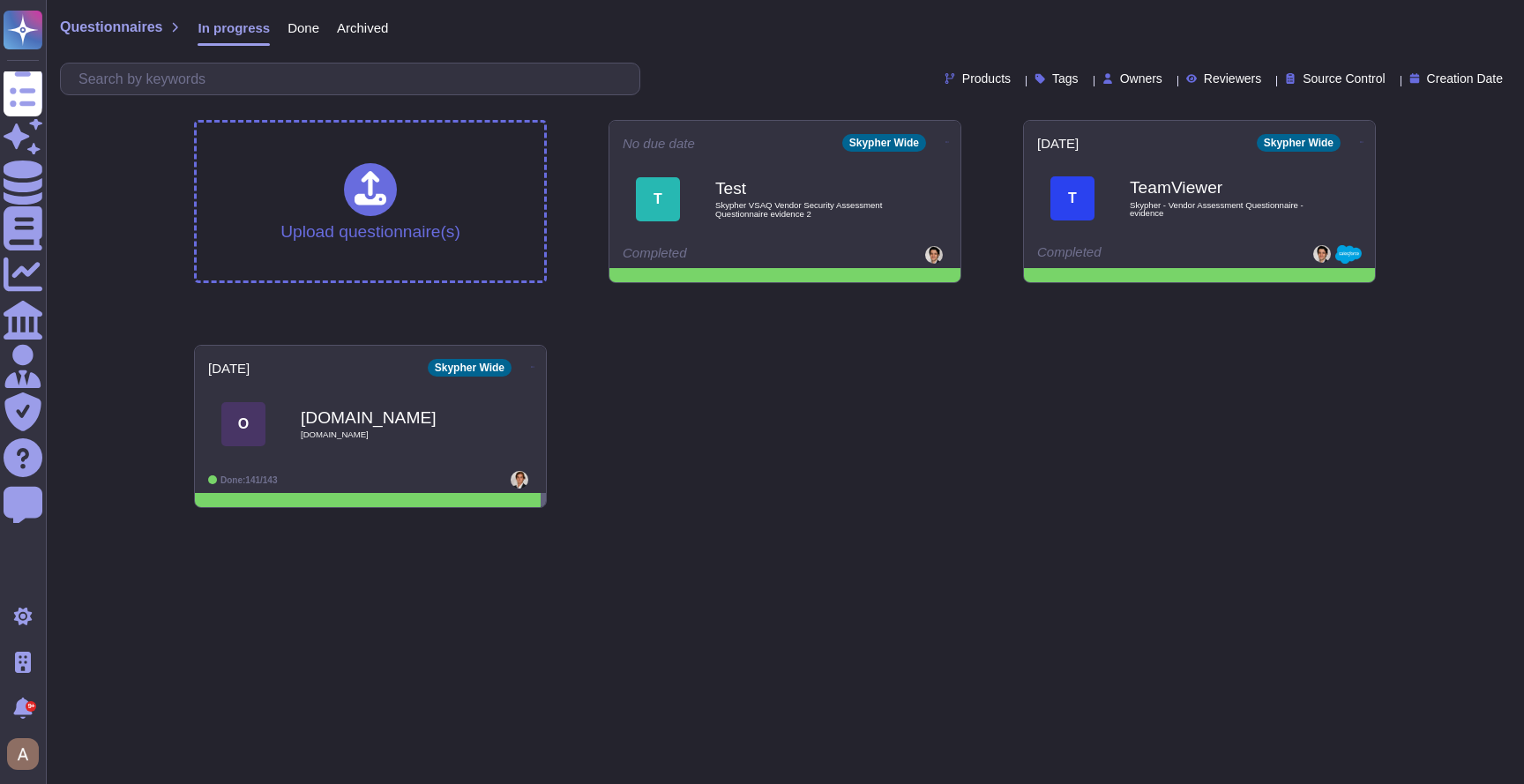
drag, startPoint x: 891, startPoint y: 392, endPoint x: 858, endPoint y: 314, distance: 84.7
click at [891, 391] on div "Upload questionnaire(s) No due date Skypher Wide T Test Skypher VSAQ Vendor Sec…" at bounding box center [784, 313] width 1210 height 416
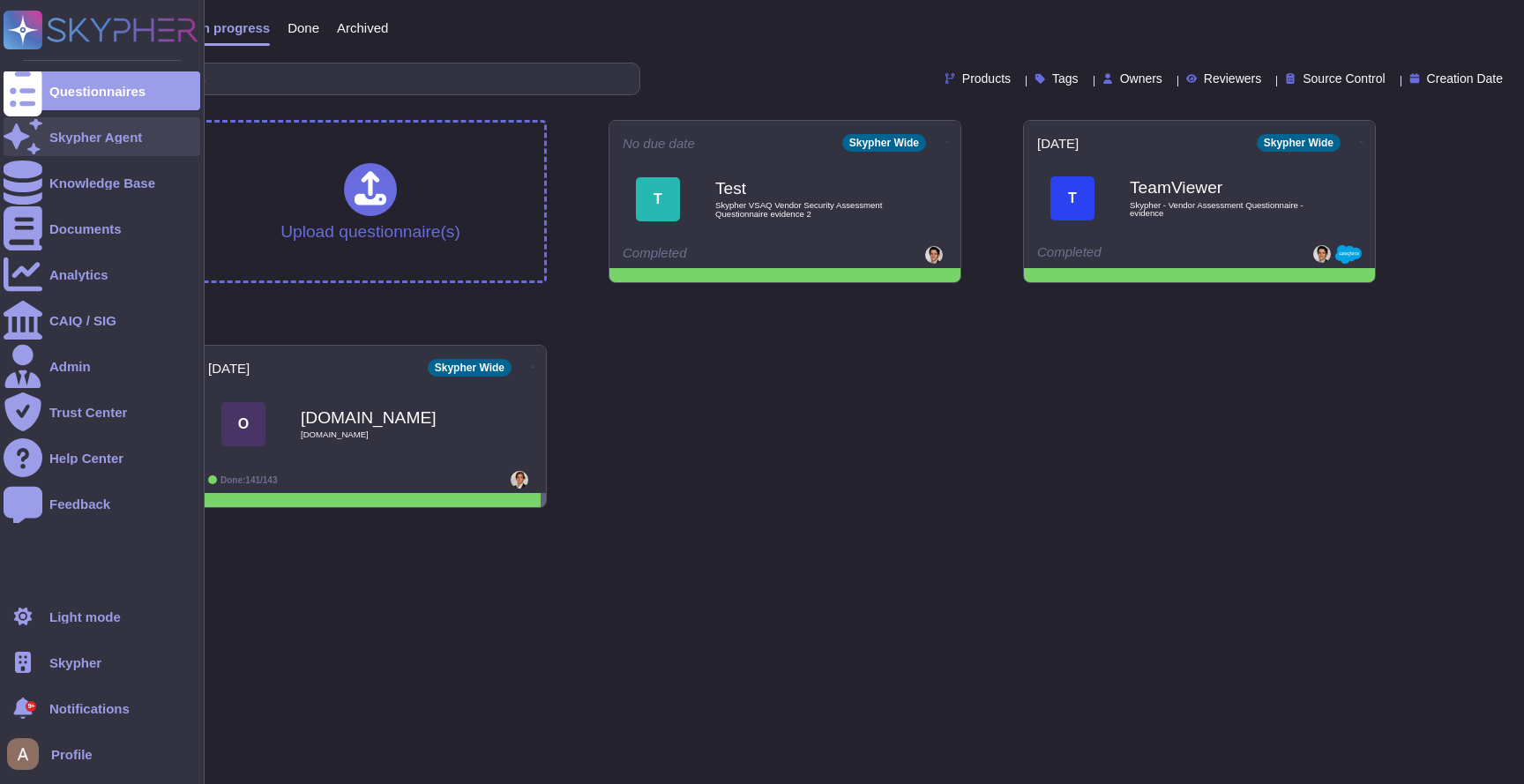
click at [105, 121] on div "Skypher Agent" at bounding box center [102, 137] width 197 height 39
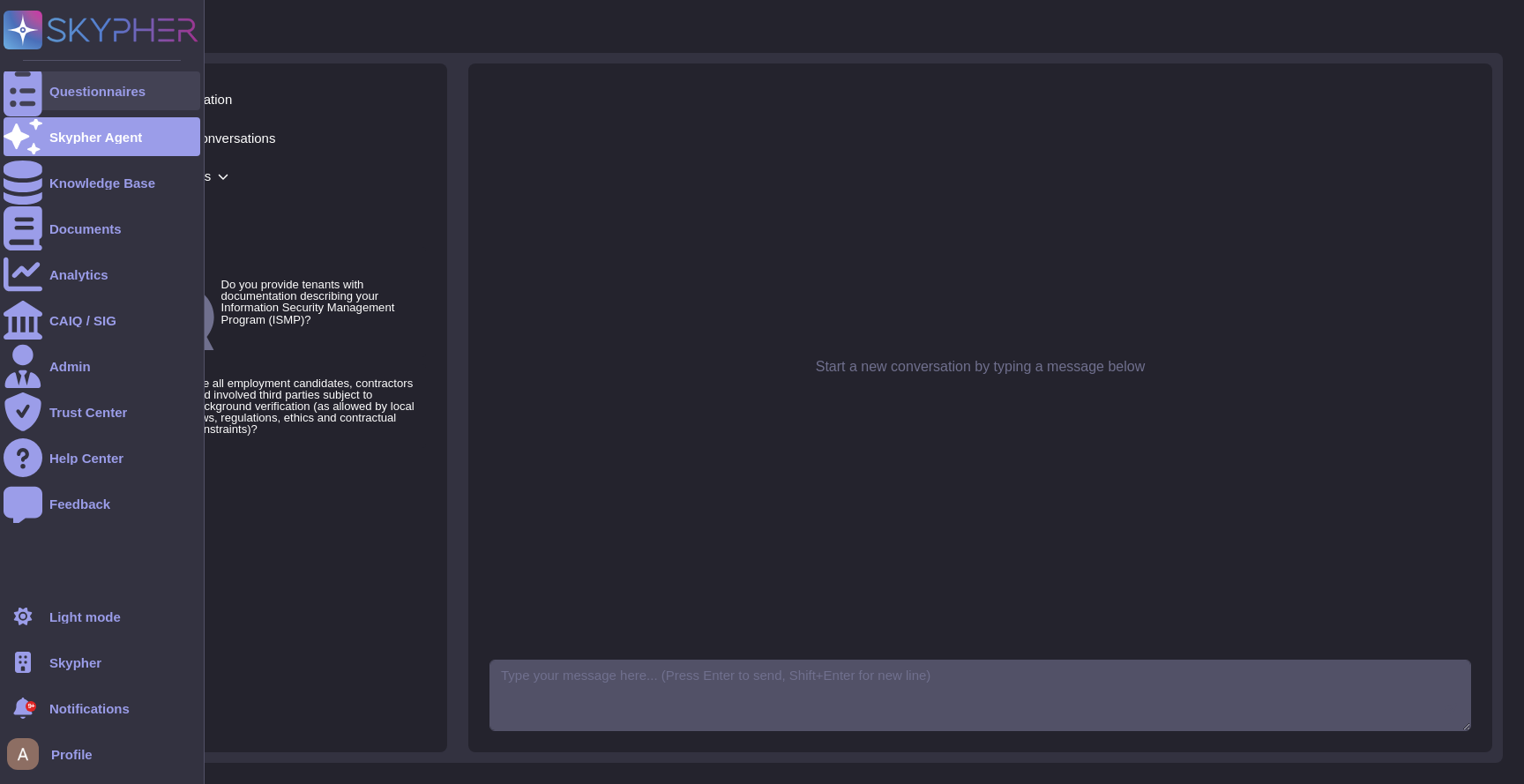
click at [87, 82] on div "Questionnaires" at bounding box center [102, 90] width 197 height 39
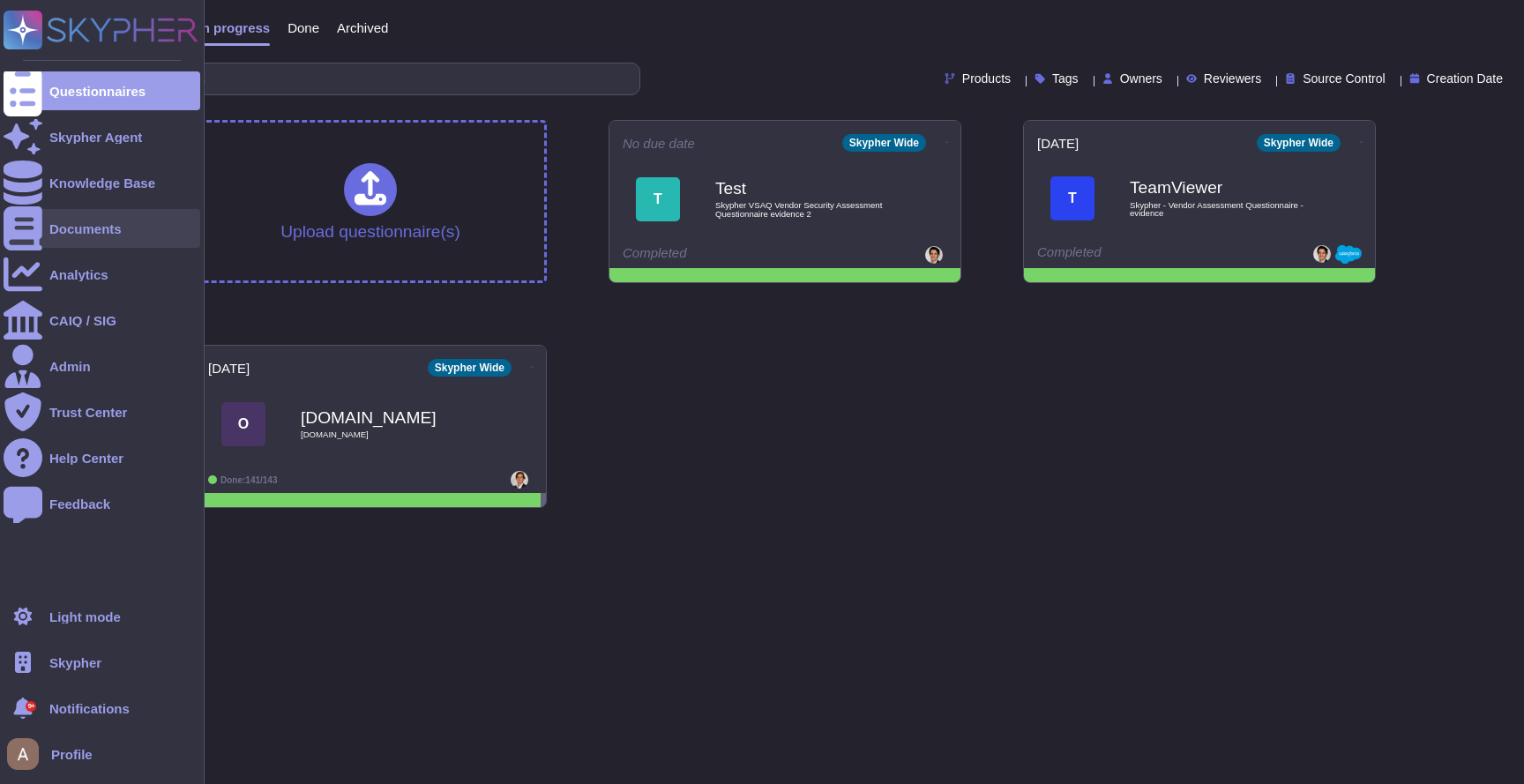
click at [27, 233] on icon at bounding box center [23, 228] width 39 height 44
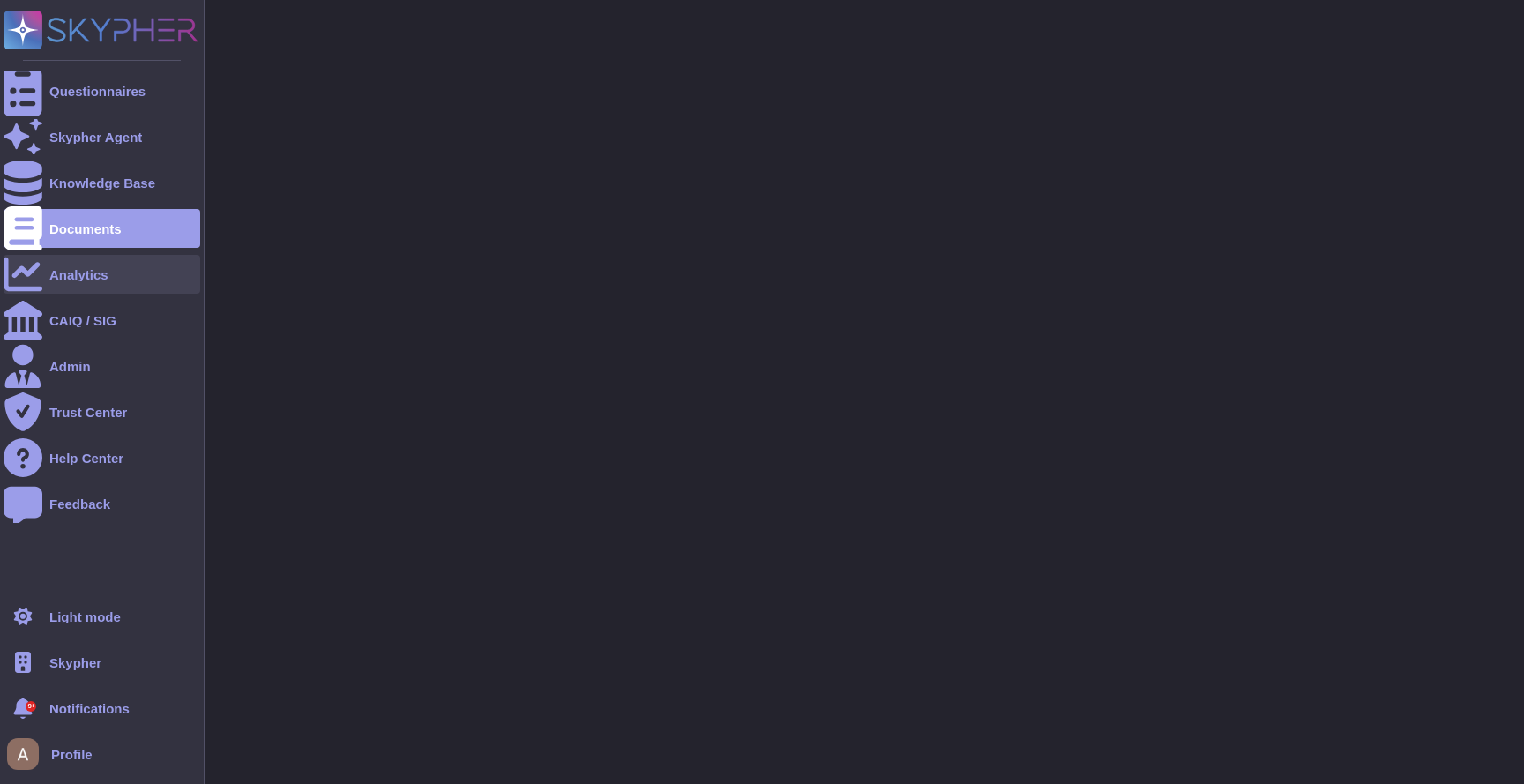
click at [41, 286] on div at bounding box center [23, 273] width 39 height 39
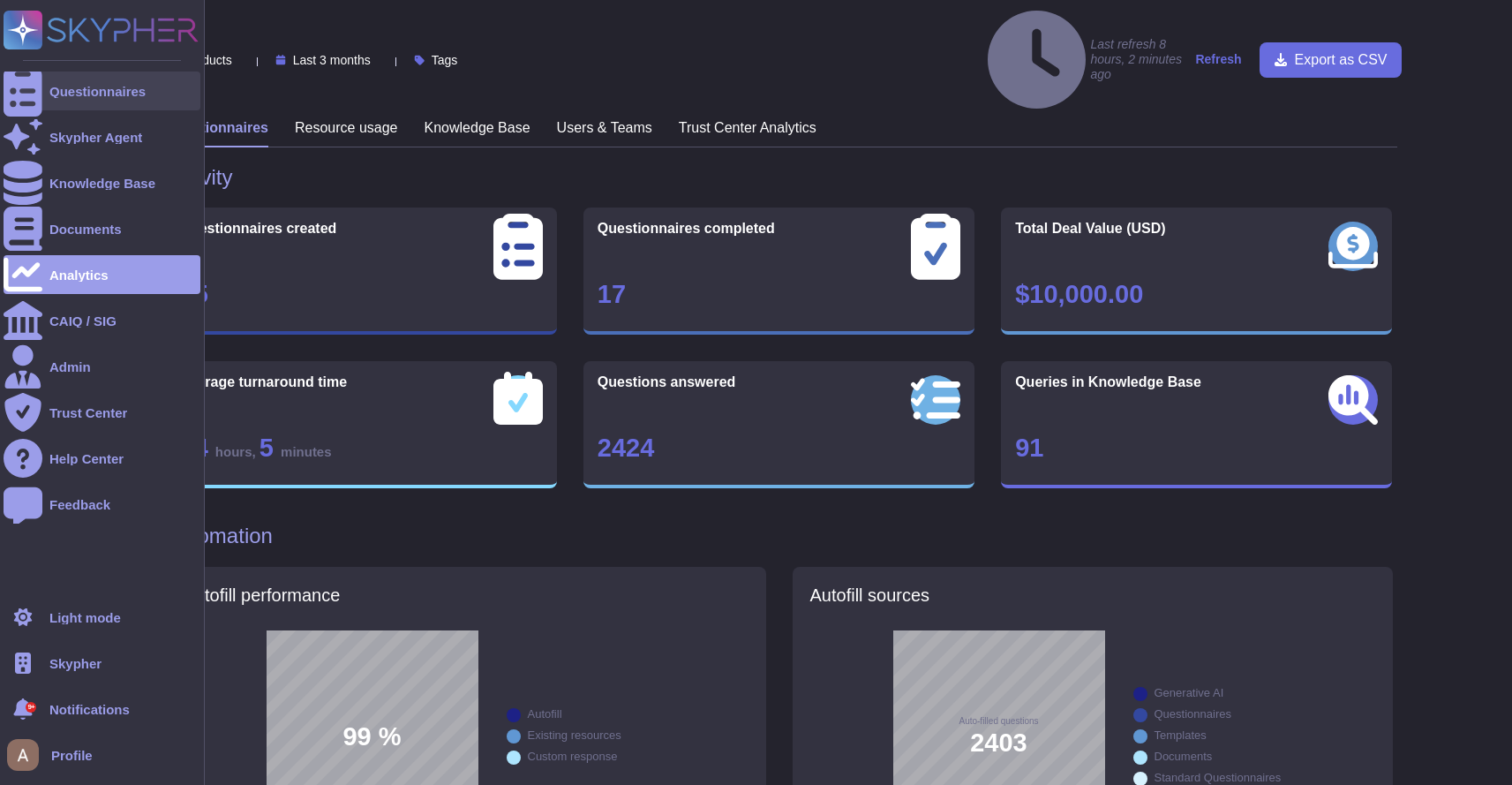
click at [47, 99] on div "Questionnaires" at bounding box center [102, 90] width 197 height 39
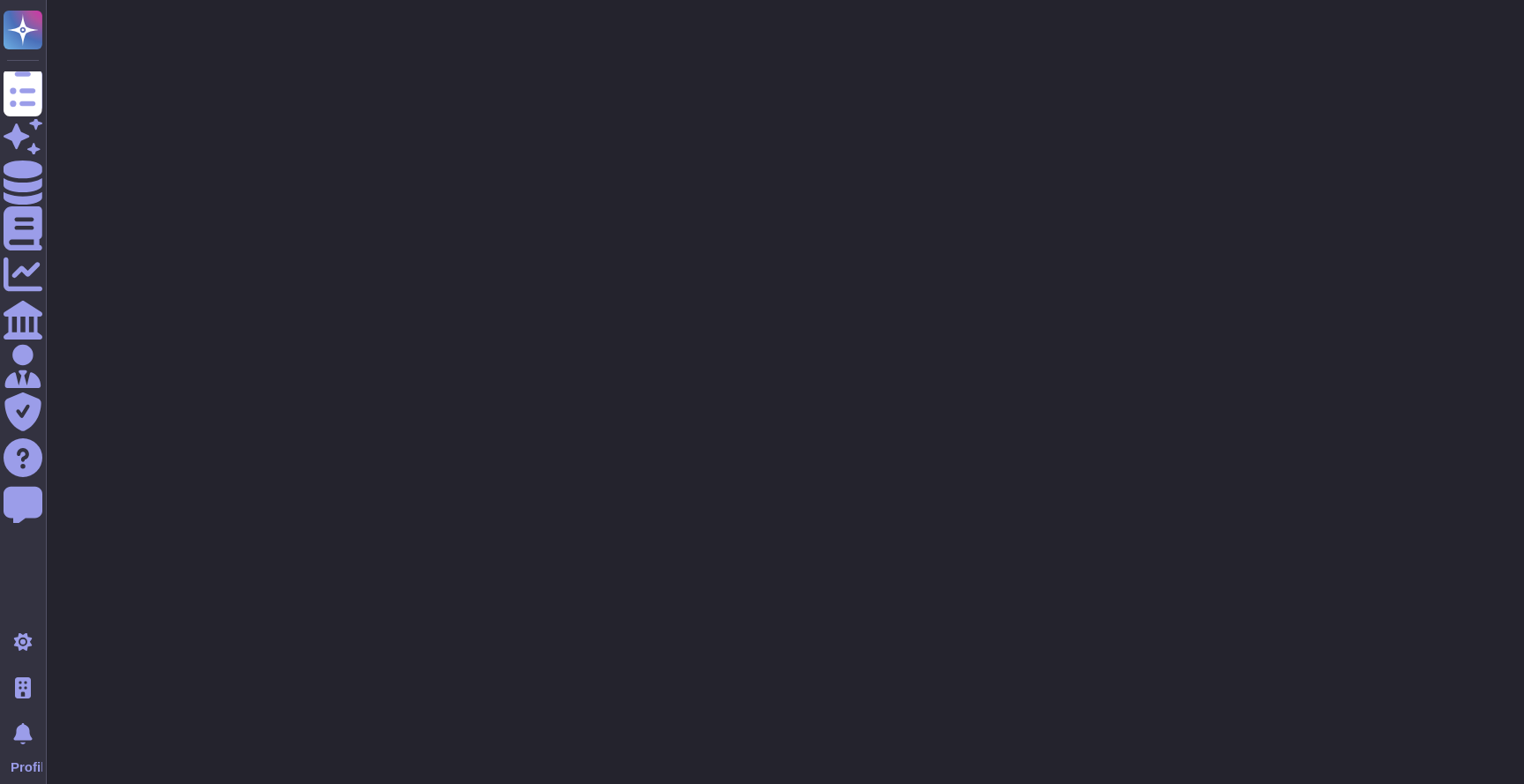
click at [844, 88] on html "Questionnaires Skypher Agent Knowledge Base Documents Analytics CAIQ / SIG Admi…" at bounding box center [762, 44] width 1524 height 88
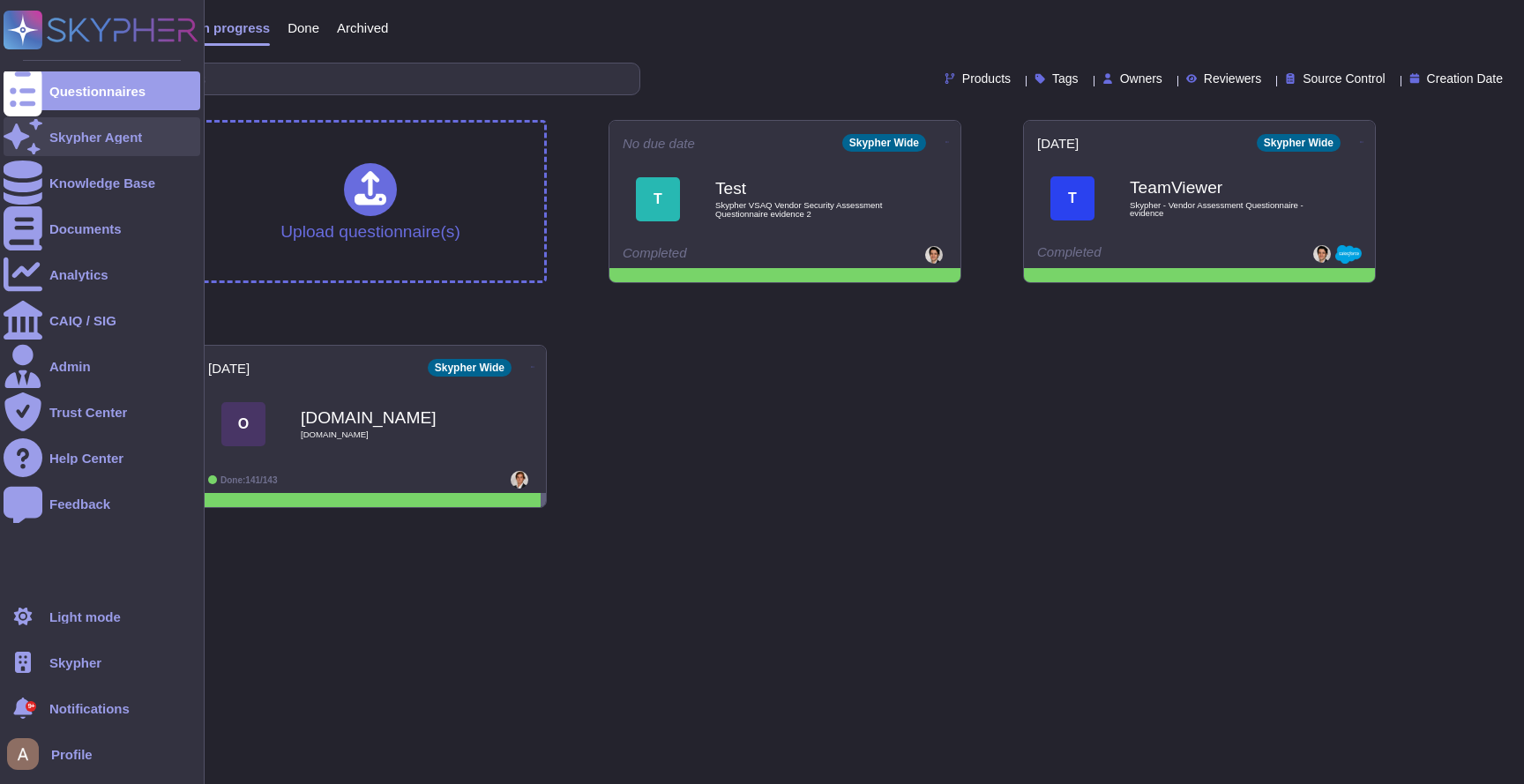
click at [74, 147] on div "Skypher Agent" at bounding box center [102, 137] width 197 height 39
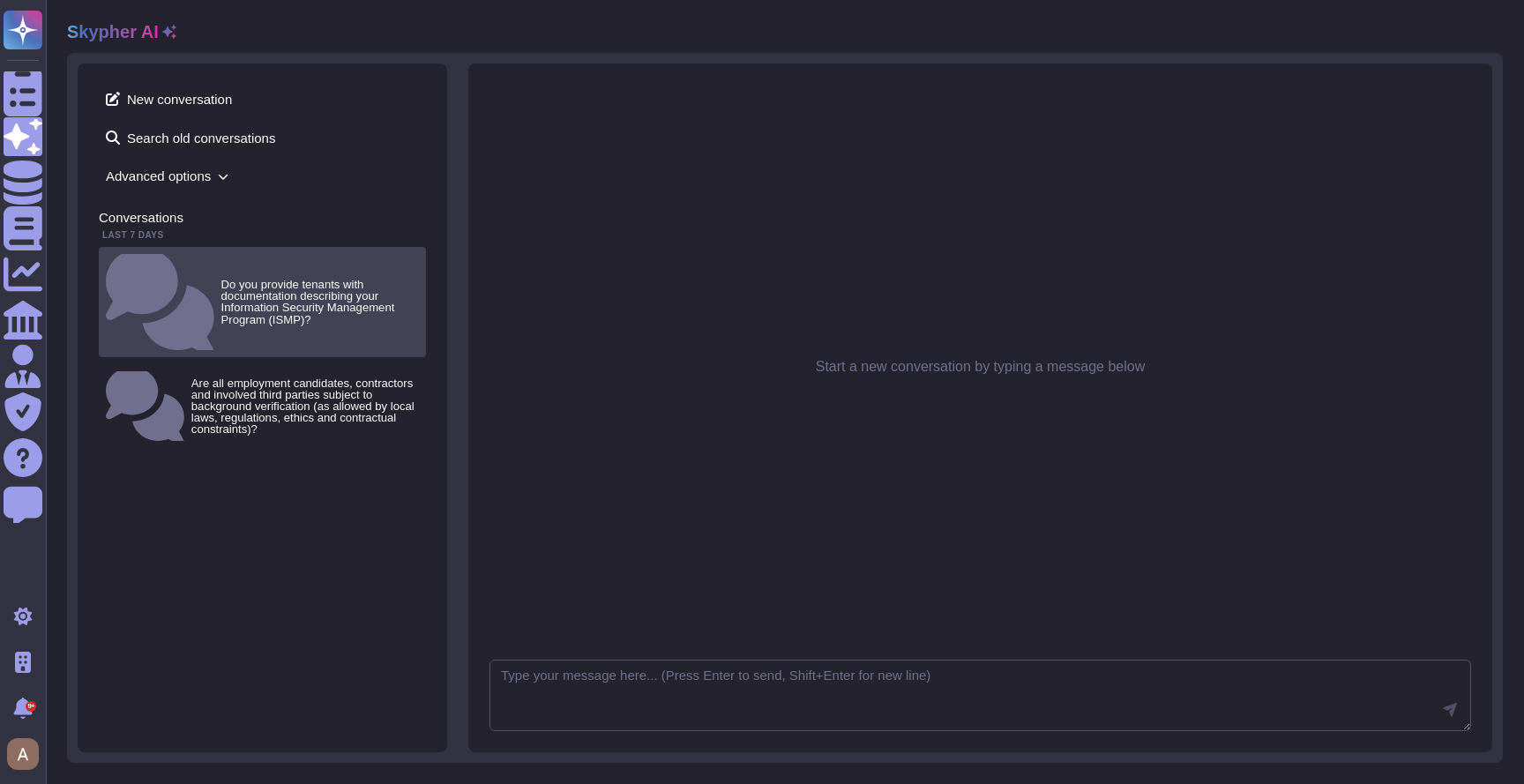
click at [354, 278] on small "Do you provide tenants with documentation describing your Information Security …" at bounding box center [320, 301] width 198 height 47
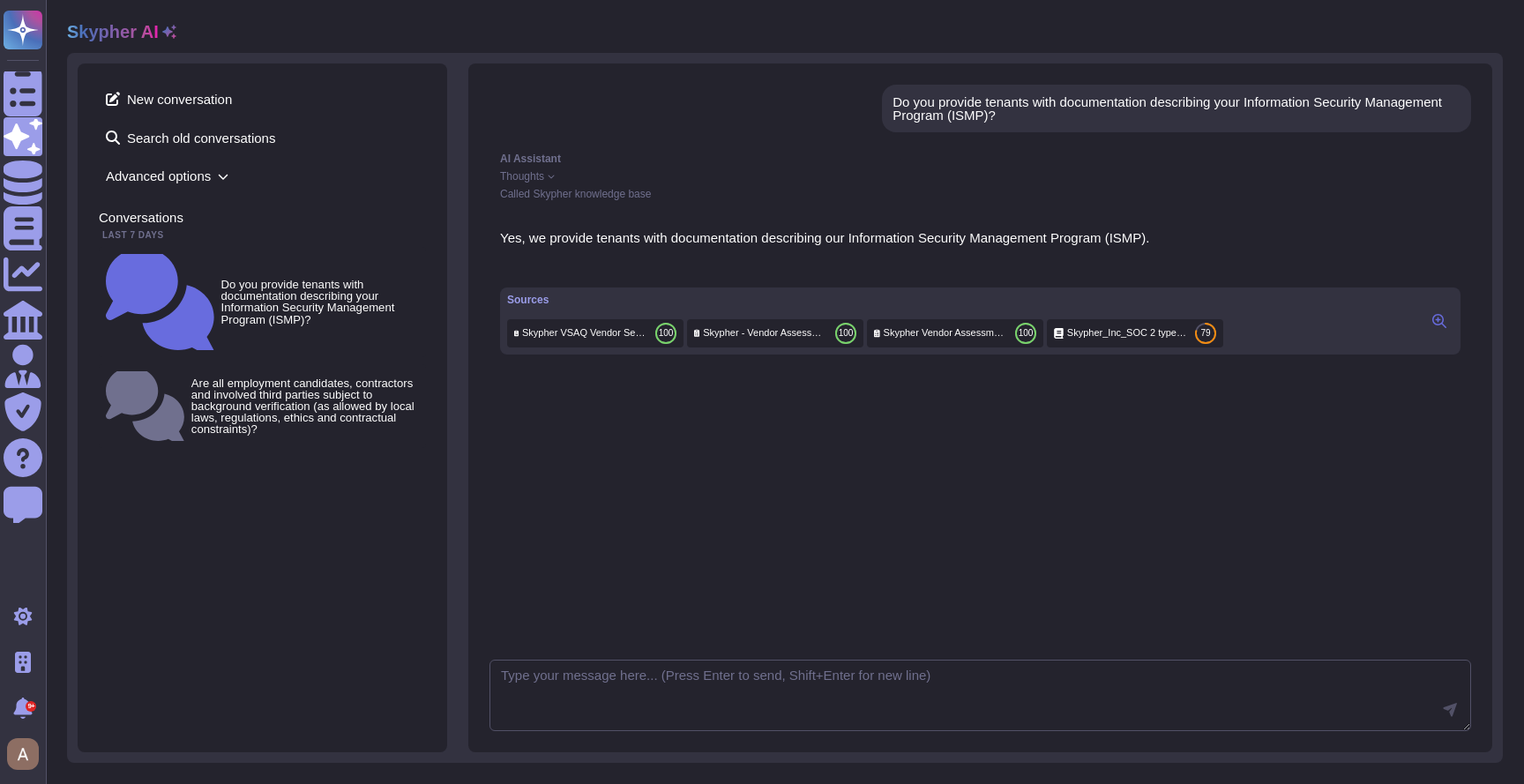
click at [630, 174] on div "Thoughts" at bounding box center [980, 176] width 960 height 10
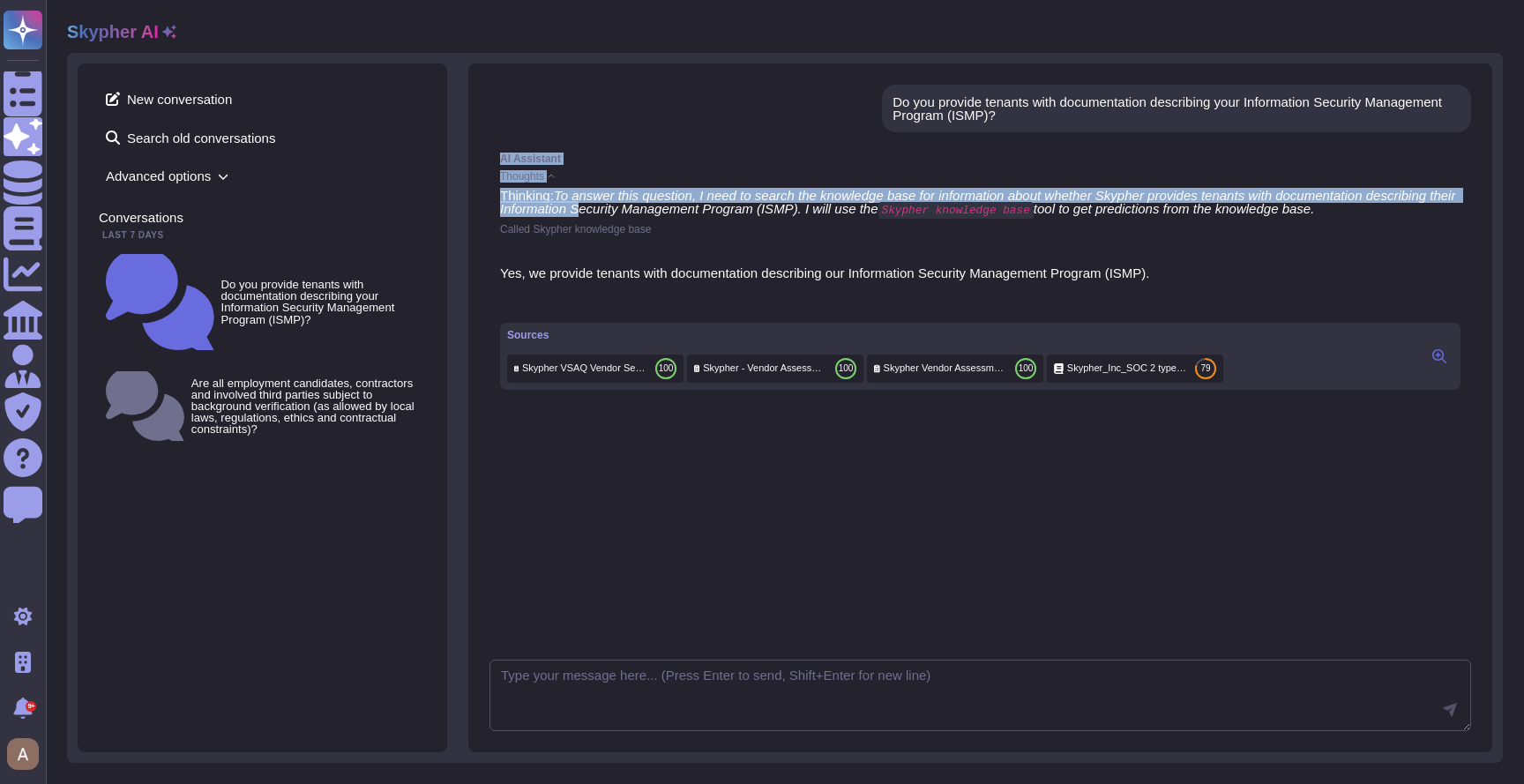
drag, startPoint x: 564, startPoint y: 125, endPoint x: 679, endPoint y: 212, distance: 144.2
click at [679, 212] on div "Do you provide tenants with documentation describing your Information Security …" at bounding box center [980, 366] width 982 height 564
click at [679, 212] on em "To answer this question, I need to search the knowledge base for information ab…" at bounding box center [980, 202] width 959 height 28
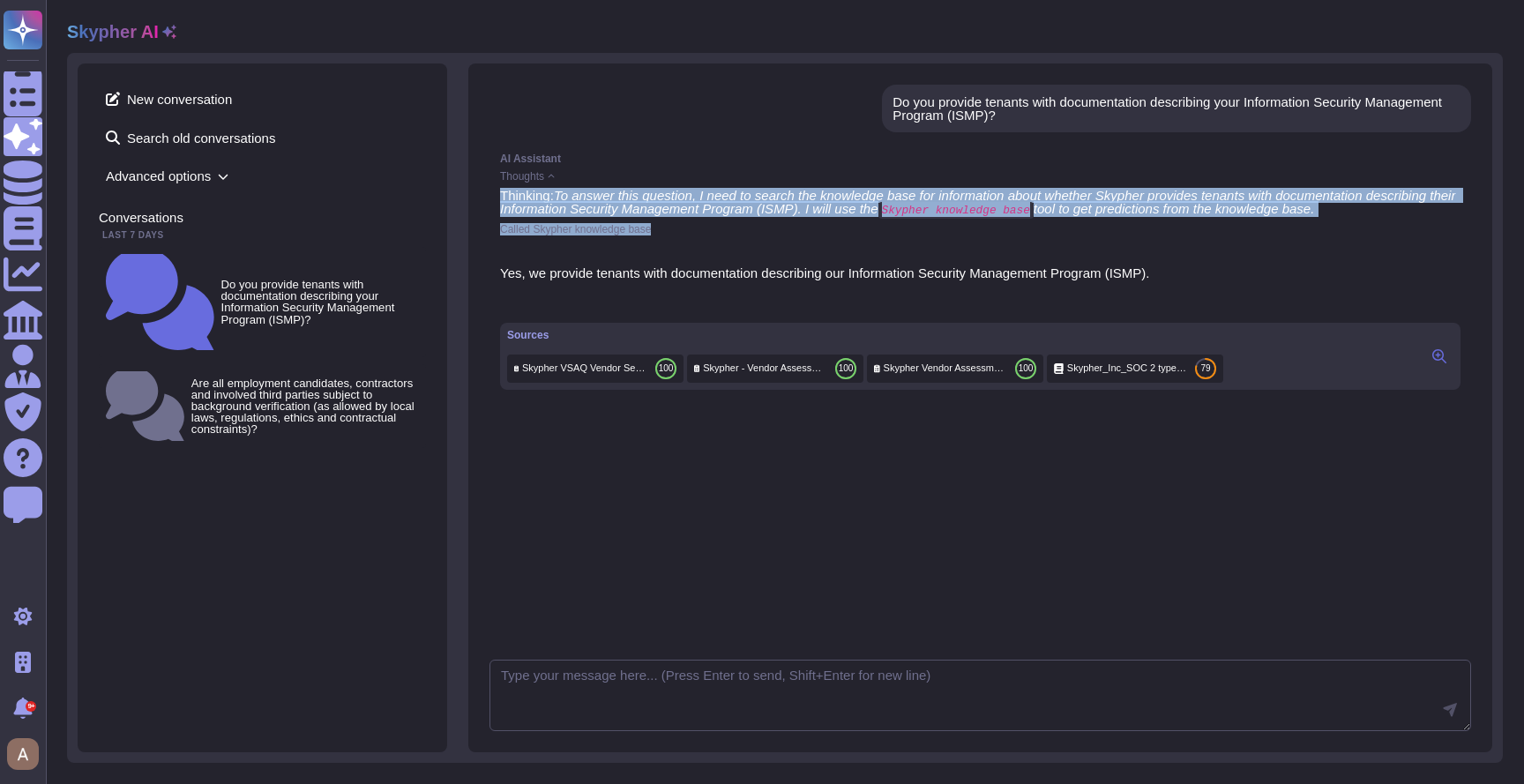
drag, startPoint x: 775, startPoint y: 224, endPoint x: 752, endPoint y: 183, distance: 47.0
click at [752, 183] on div "AI Assistant Thoughts Thinking: To answer this question, I need to search the k…" at bounding box center [980, 194] width 982 height 103
click at [750, 181] on div "AI Assistant Thoughts Thinking: To answer this question, I need to search the k…" at bounding box center [980, 194] width 982 height 103
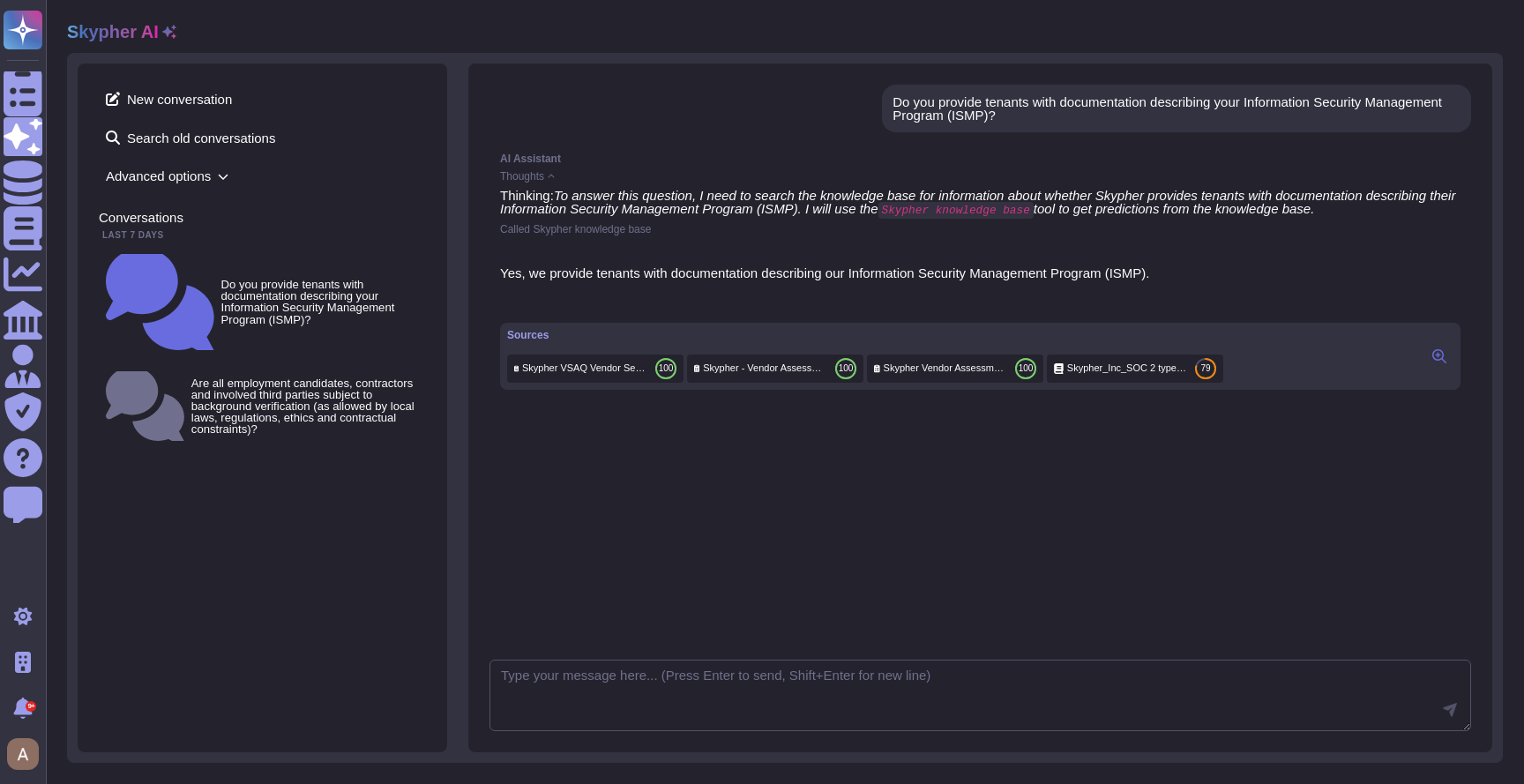
click at [536, 176] on span "Thoughts" at bounding box center [522, 176] width 44 height 10
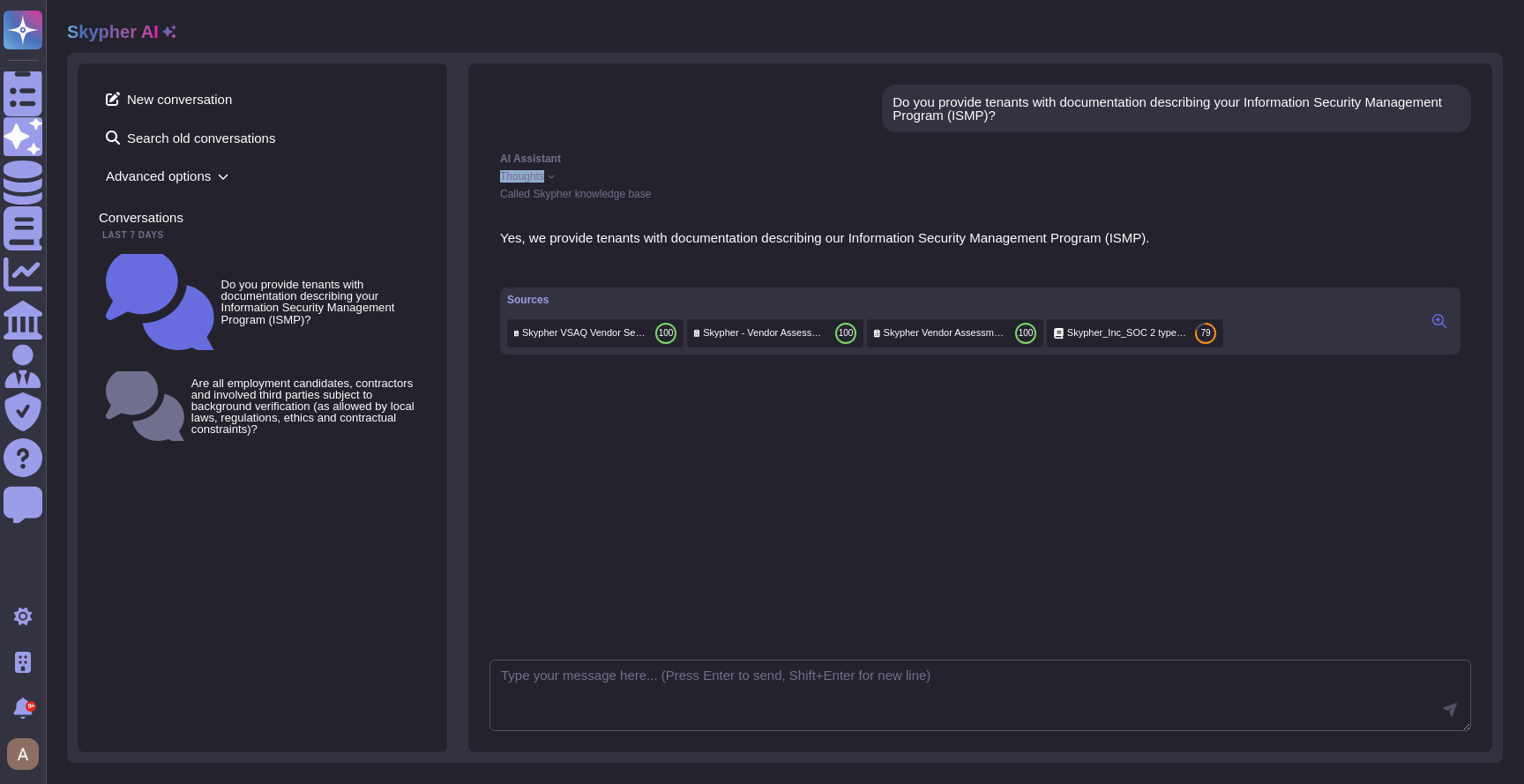
click at [536, 176] on span "Thoughts" at bounding box center [522, 176] width 44 height 10
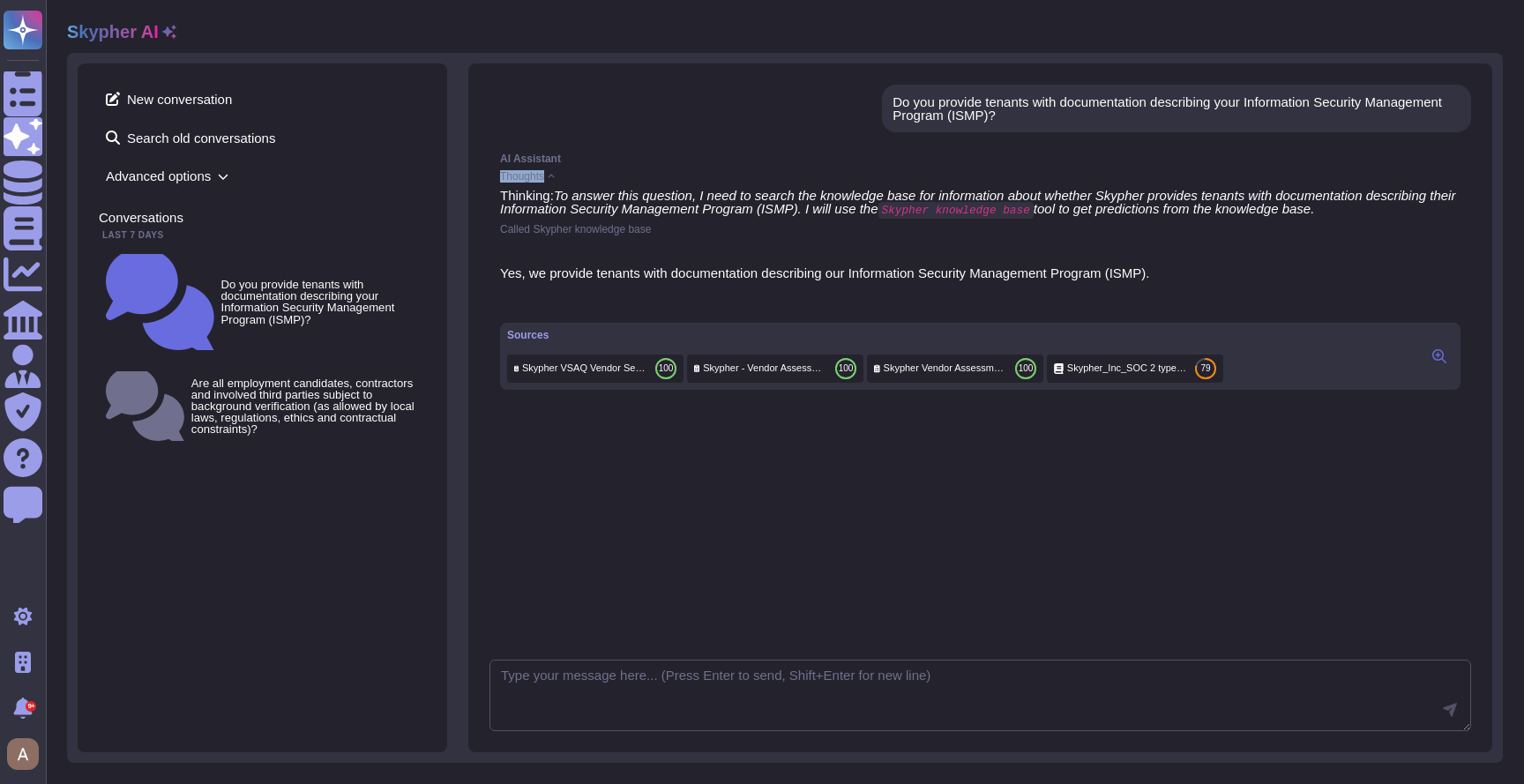
click at [541, 173] on span "Thoughts" at bounding box center [522, 176] width 44 height 10
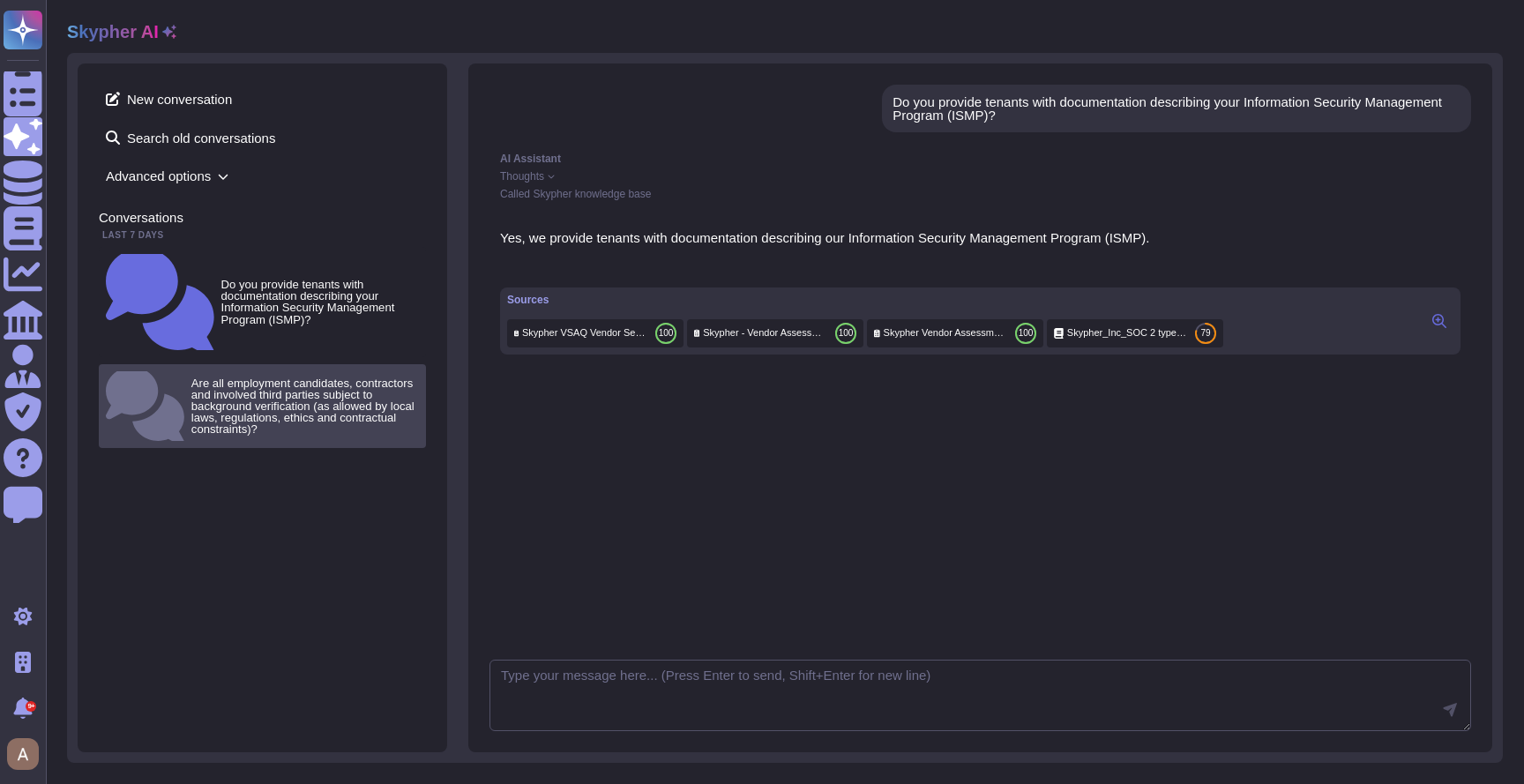
click at [385, 377] on small "Are all employment candidates, contractors and involved third parties subject t…" at bounding box center [306, 405] width 228 height 58
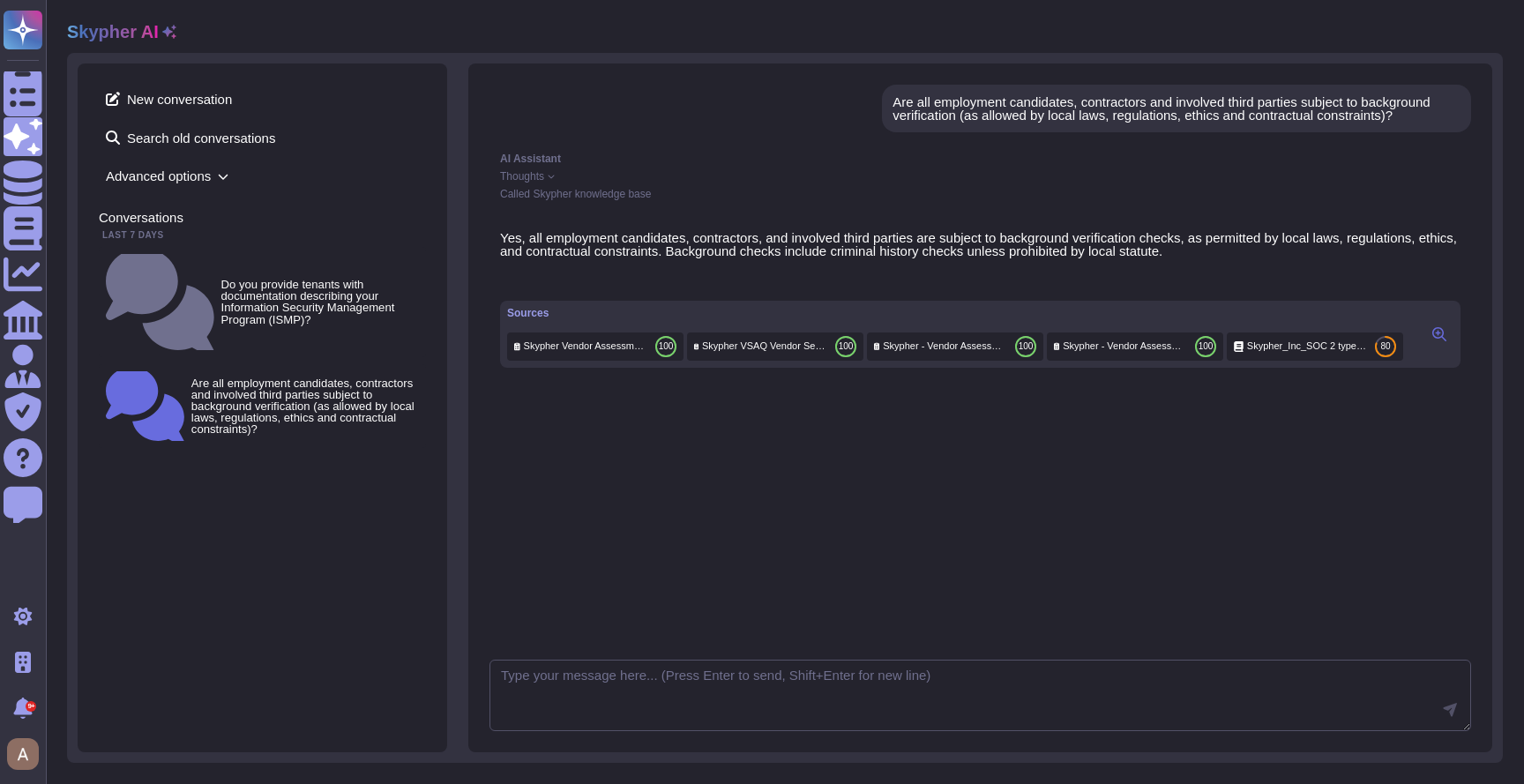
click at [517, 180] on span "Thoughts" at bounding box center [522, 176] width 44 height 10
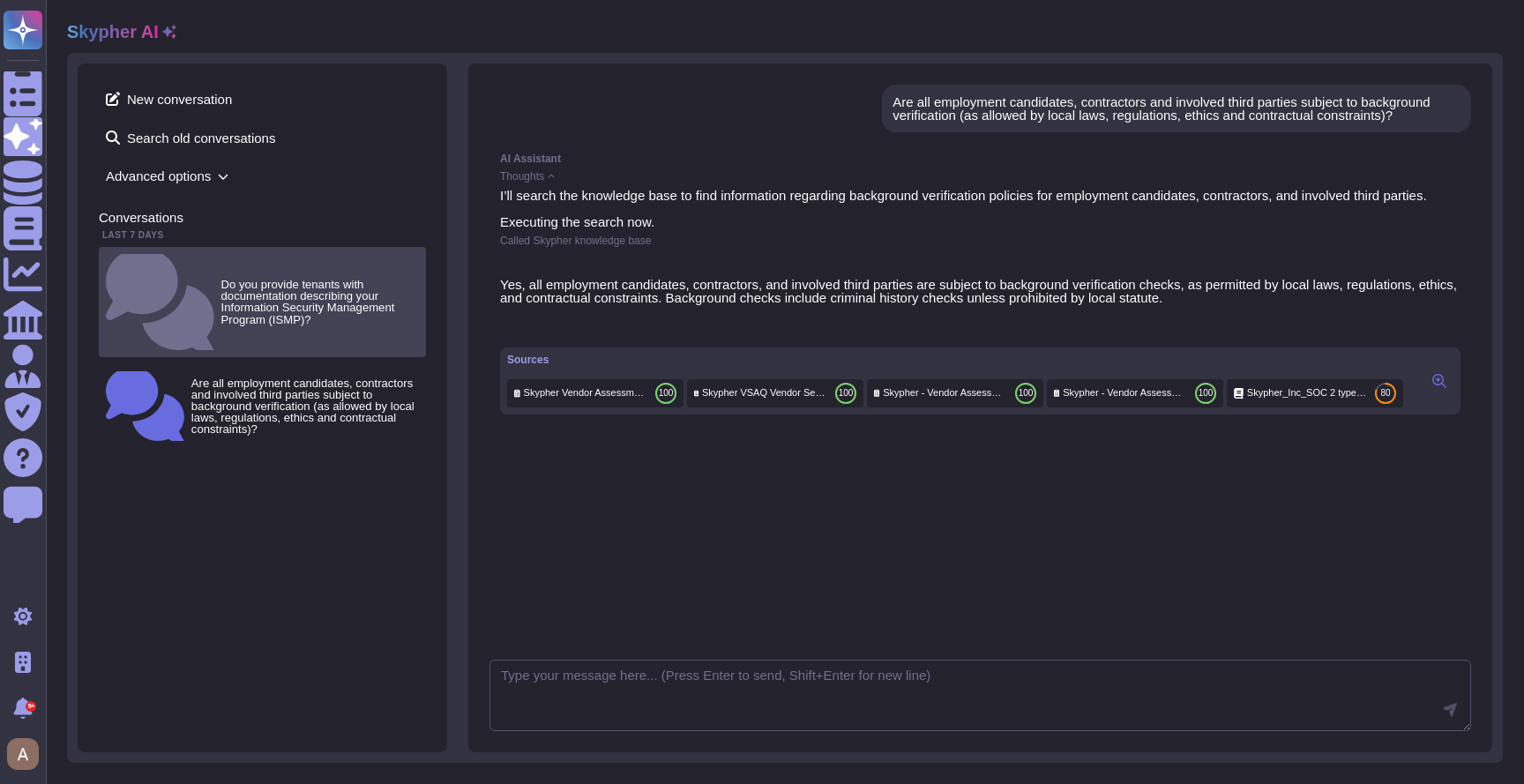
click at [221, 278] on small "Do you provide tenants with documentation describing your Information Security …" at bounding box center [320, 301] width 198 height 47
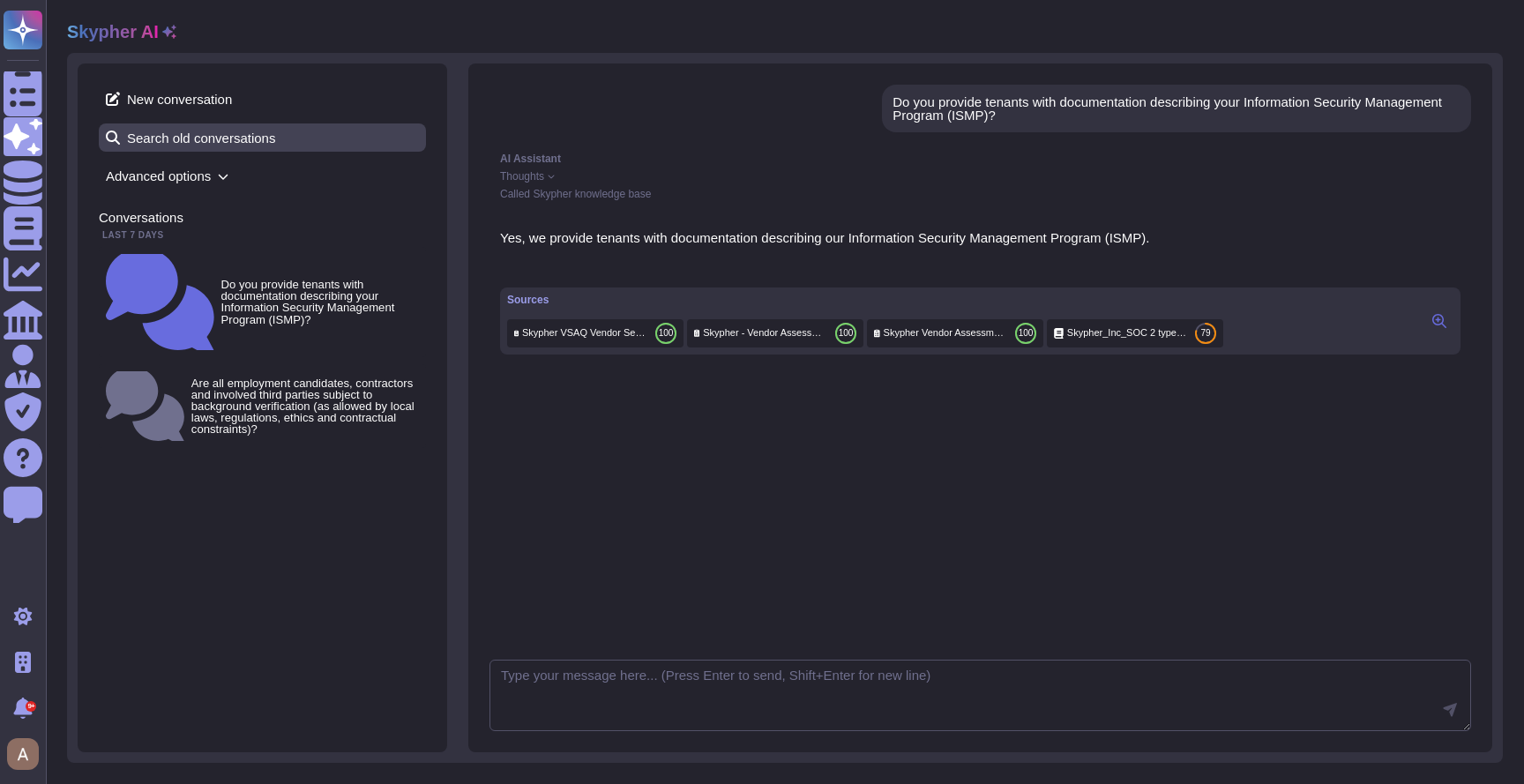
click at [254, 130] on span "Search old conversations" at bounding box center [262, 138] width 328 height 28
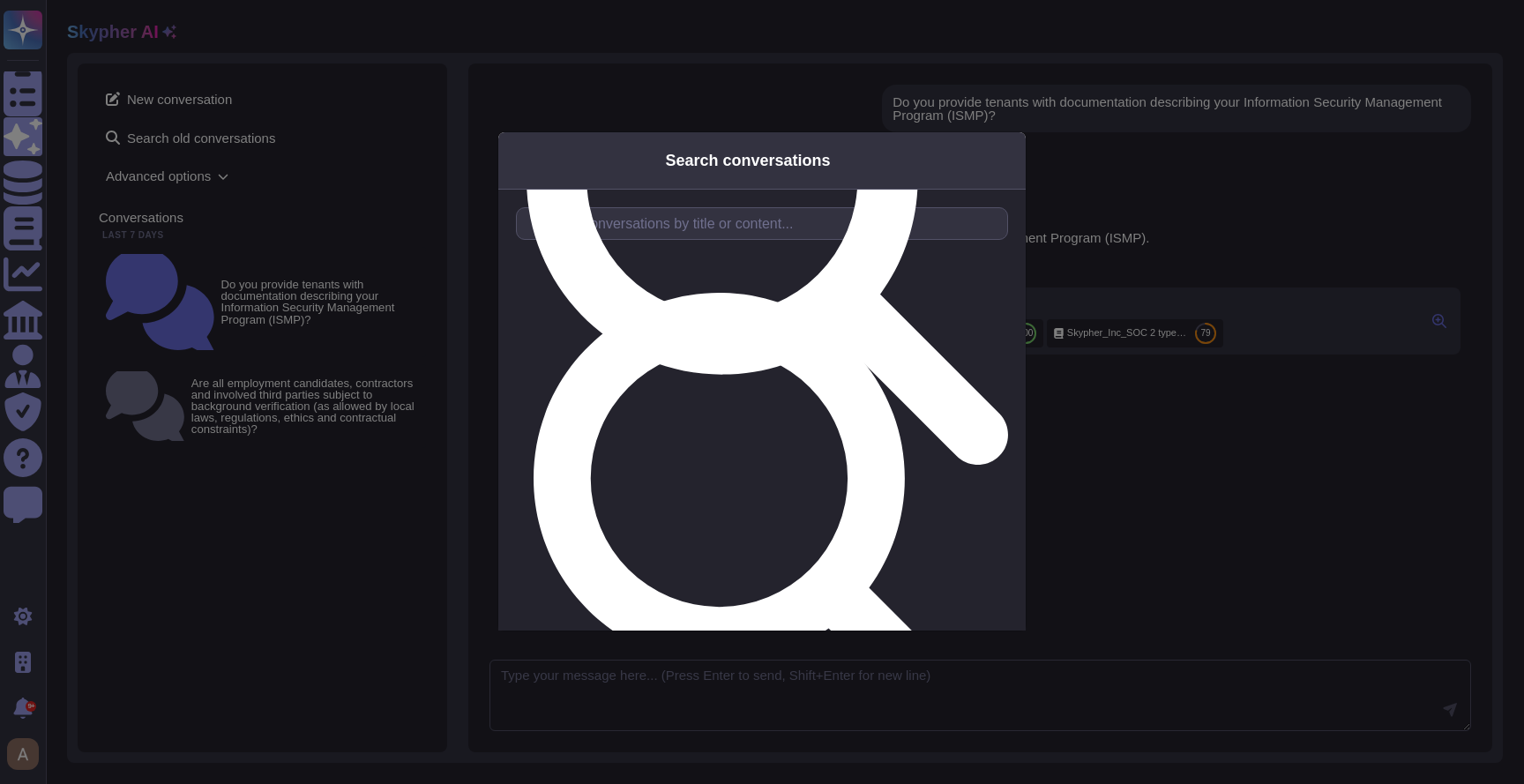
click at [250, 155] on div "Search conversations Start typing to search through your conversations" at bounding box center [762, 392] width 1524 height 784
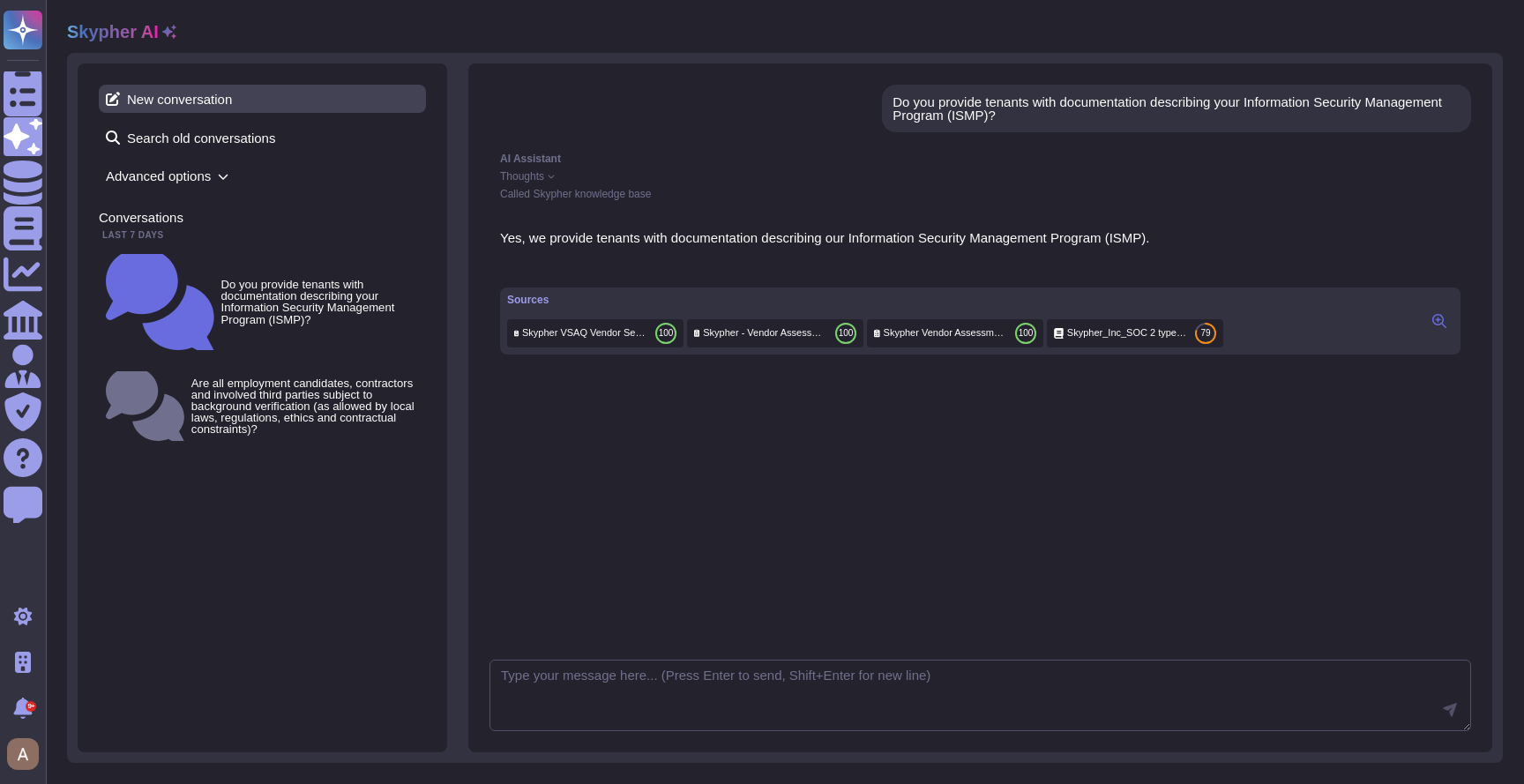
click at [171, 90] on span "New conversation" at bounding box center [262, 99] width 328 height 28
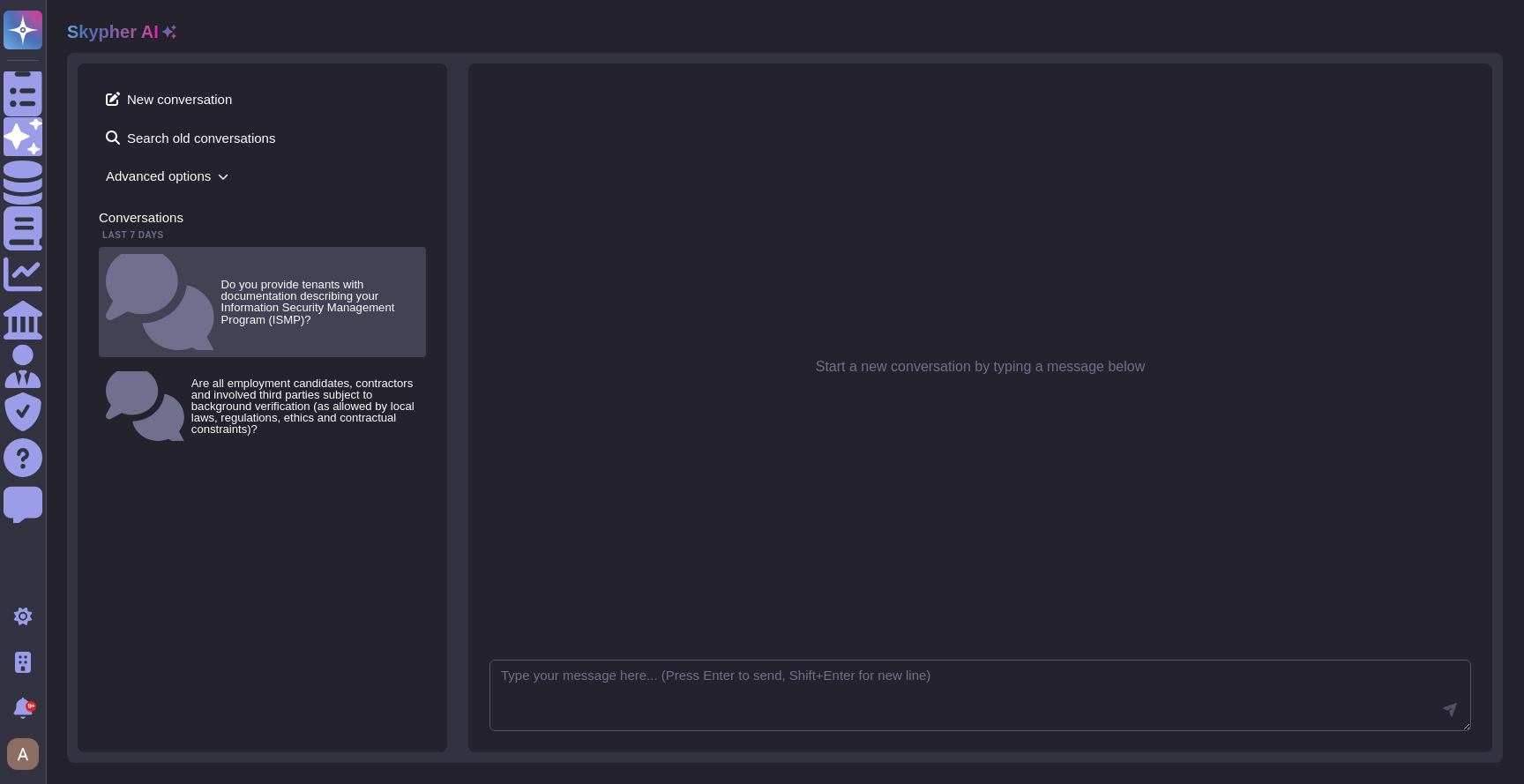
click at [279, 278] on small "Do you provide tenants with documentation describing your Information Security …" at bounding box center [320, 301] width 198 height 47
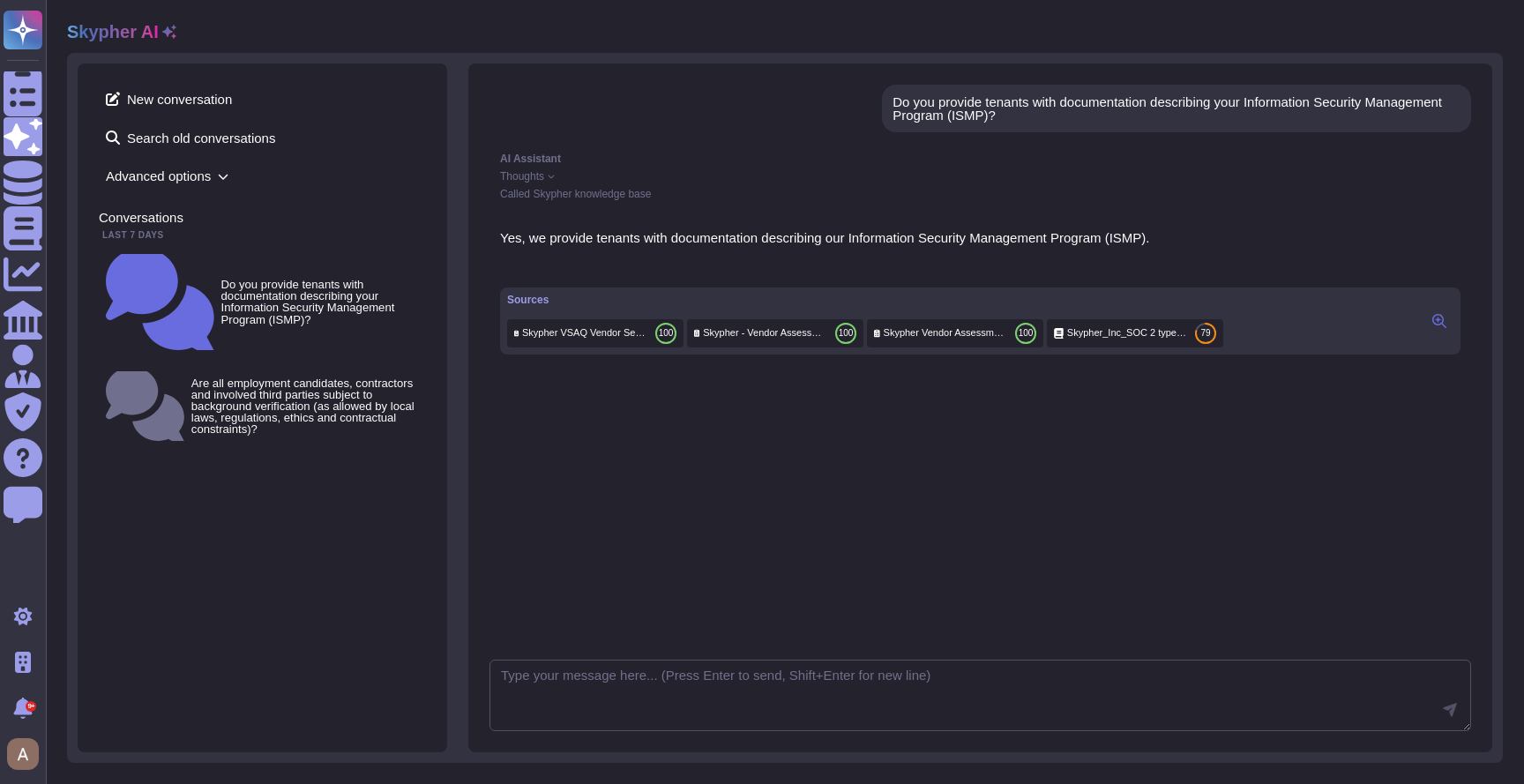
click at [198, 178] on span "Advanced options" at bounding box center [262, 176] width 328 height 28
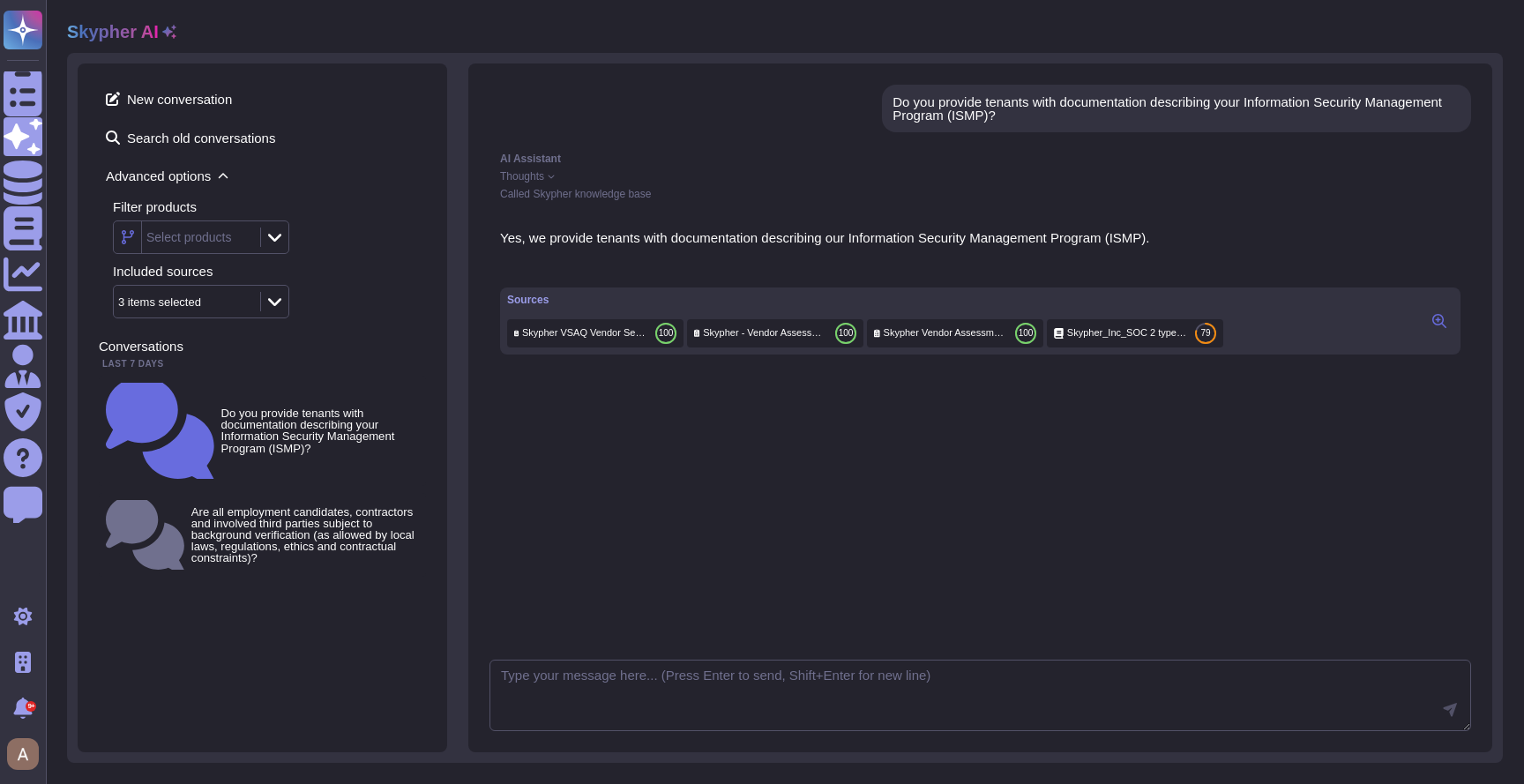
click at [268, 308] on icon at bounding box center [274, 301] width 13 height 18
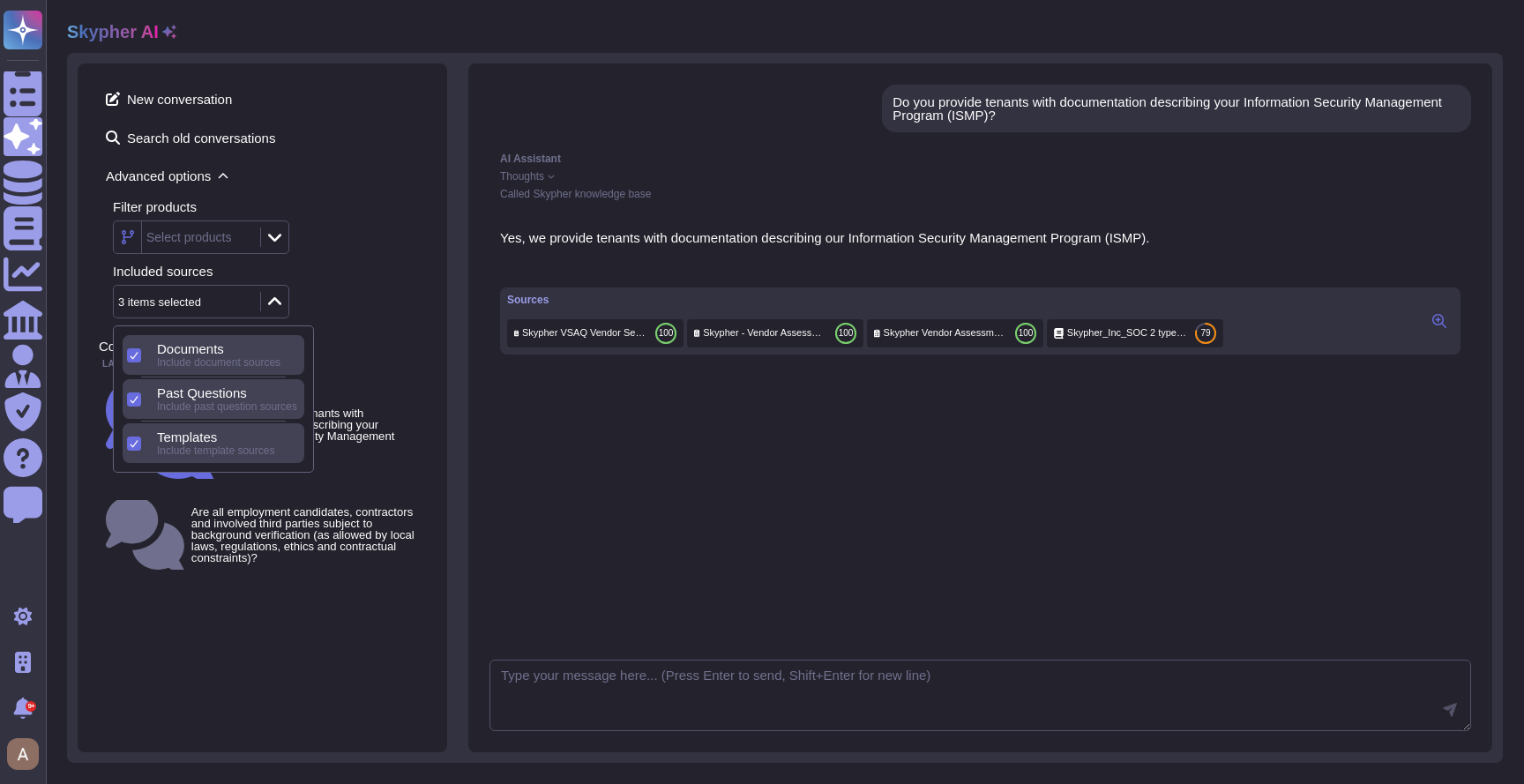
click at [241, 290] on div "3 items selected" at bounding box center [185, 301] width 142 height 31
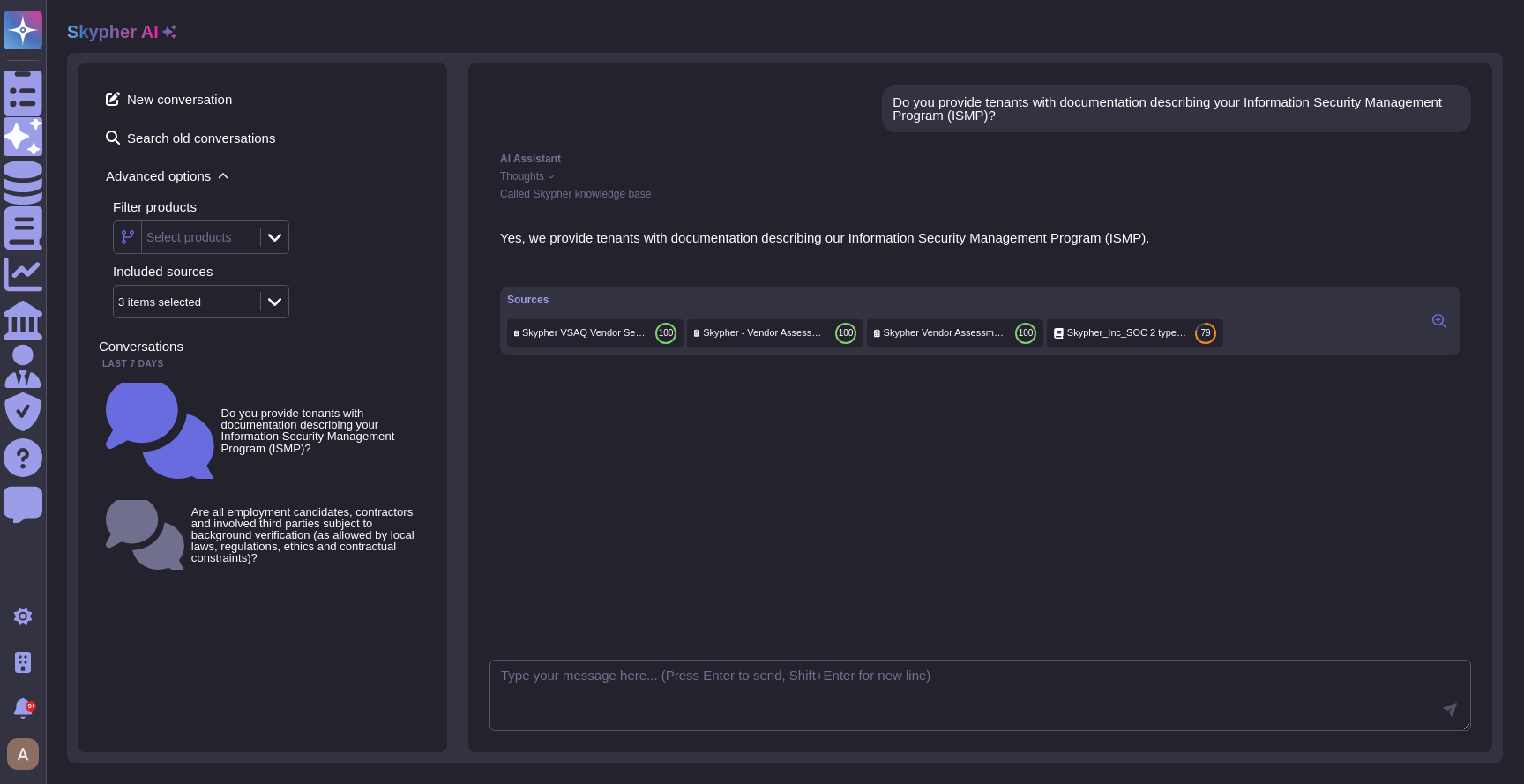
click at [254, 306] on div "3 items selected" at bounding box center [185, 301] width 142 height 31
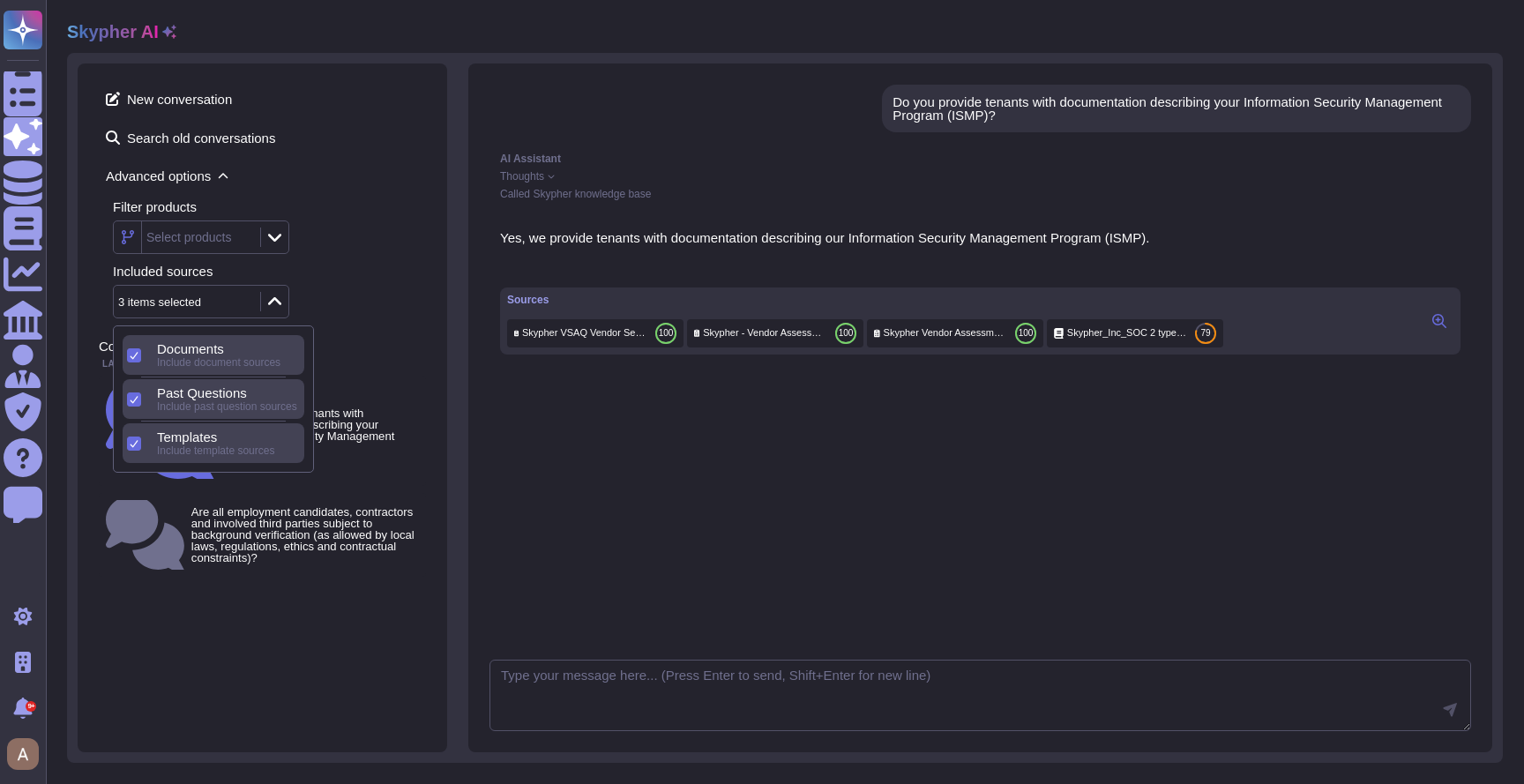
click at [254, 370] on div "Documents Include document sources" at bounding box center [227, 355] width 155 height 40
click at [238, 352] on span "Past Questions" at bounding box center [201, 348] width 90 height 16
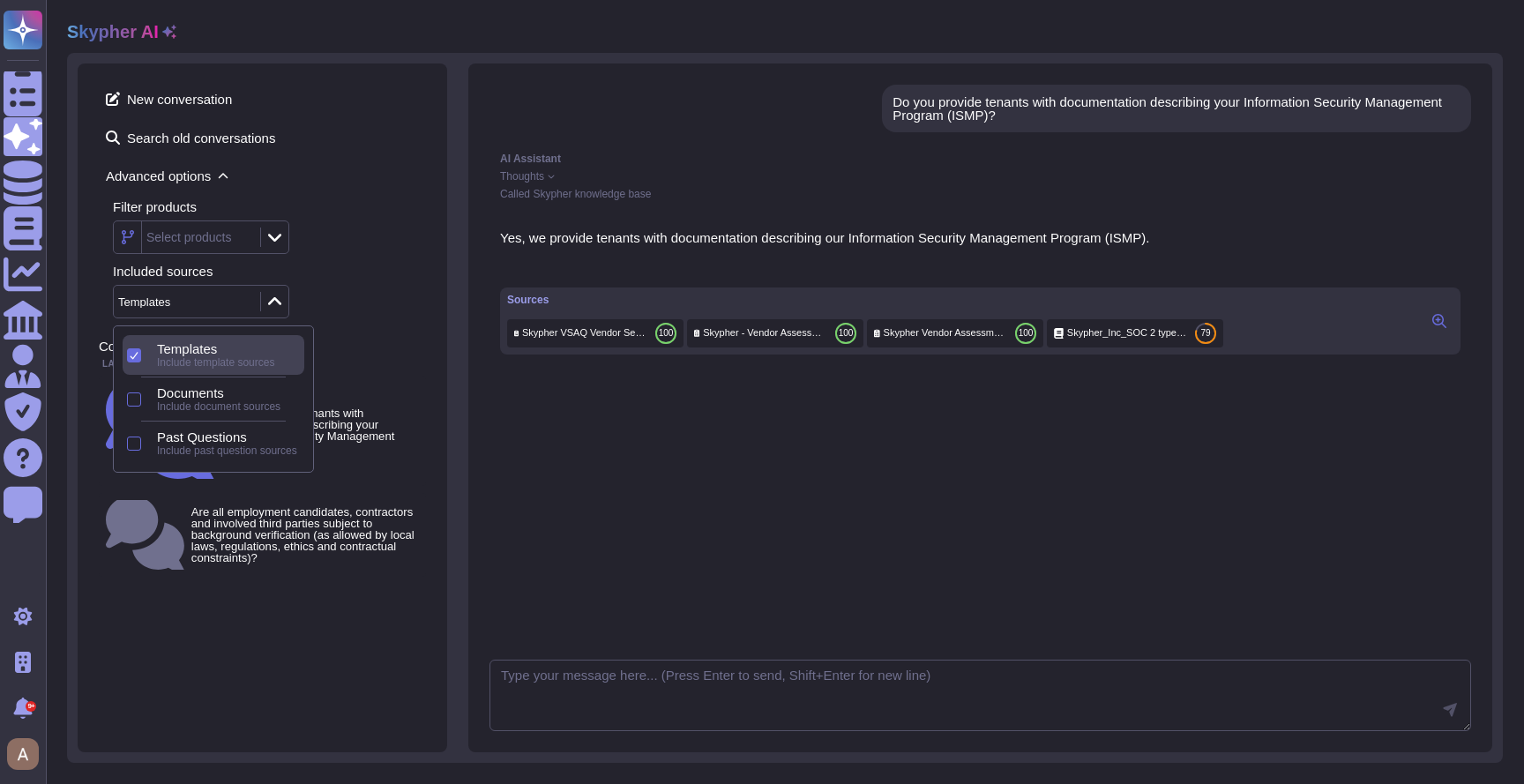
click at [263, 295] on div at bounding box center [274, 301] width 28 height 19
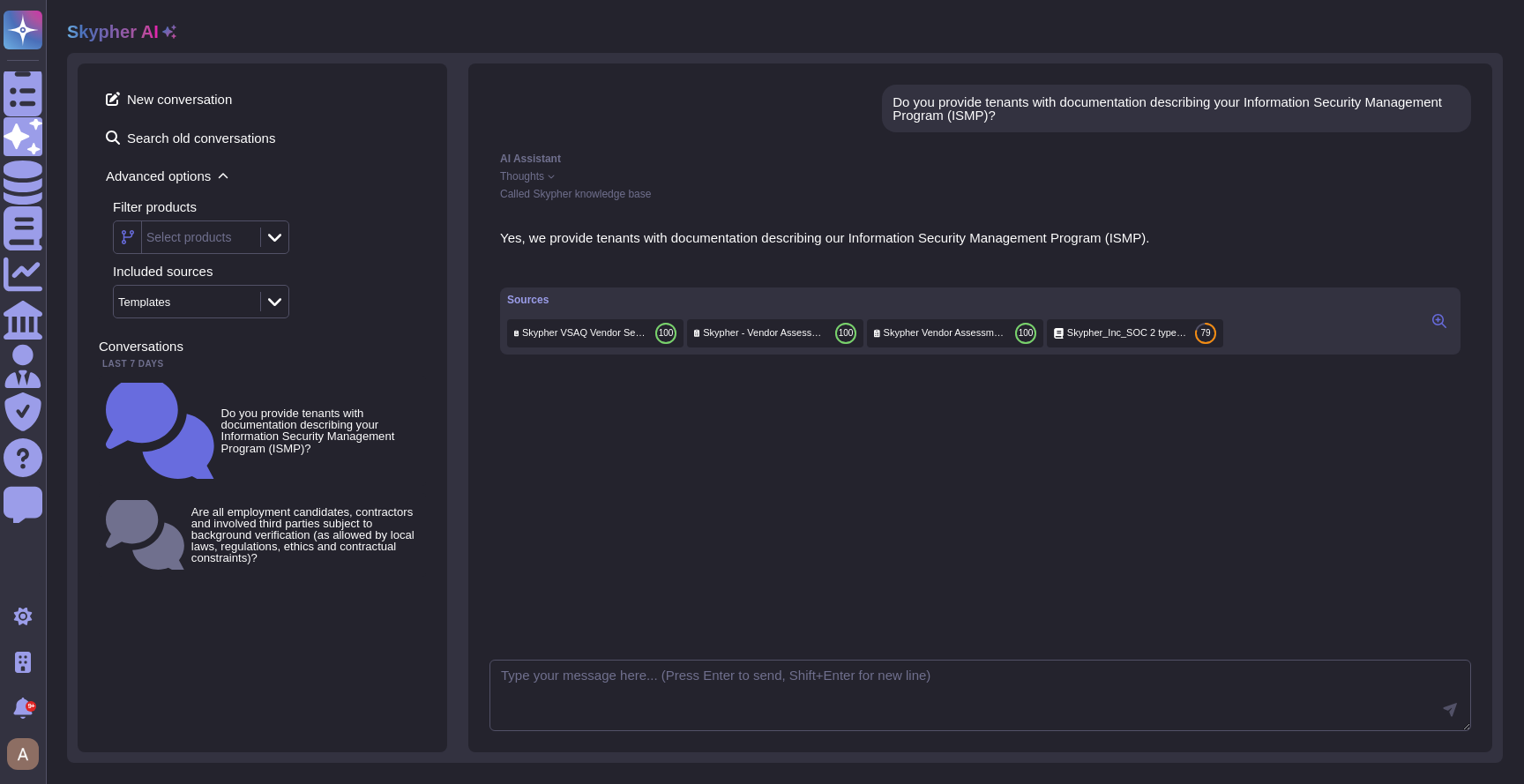
click at [241, 303] on div "Templates" at bounding box center [185, 301] width 142 height 31
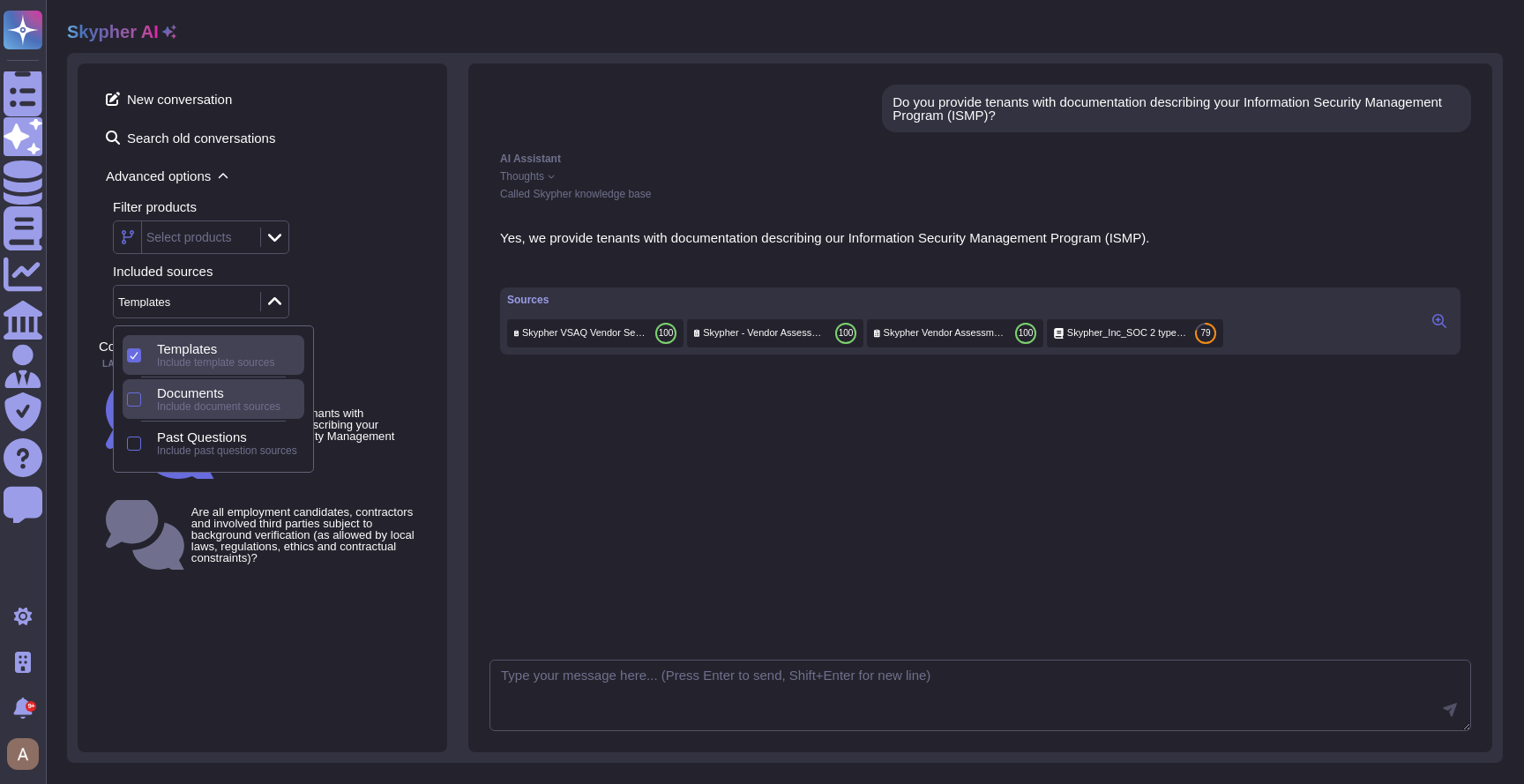
click at [233, 405] on span "Include document sources" at bounding box center [218, 406] width 123 height 12
click at [229, 426] on div "Past Questions Include past question sources" at bounding box center [227, 443] width 155 height 40
click at [258, 364] on span "Include template sources" at bounding box center [216, 362] width 118 height 12
click at [272, 388] on div "Past Questions" at bounding box center [227, 393] width 141 height 16
click at [265, 361] on span "Include document sources" at bounding box center [218, 362] width 123 height 12
